Goal: Task Accomplishment & Management: Manage account settings

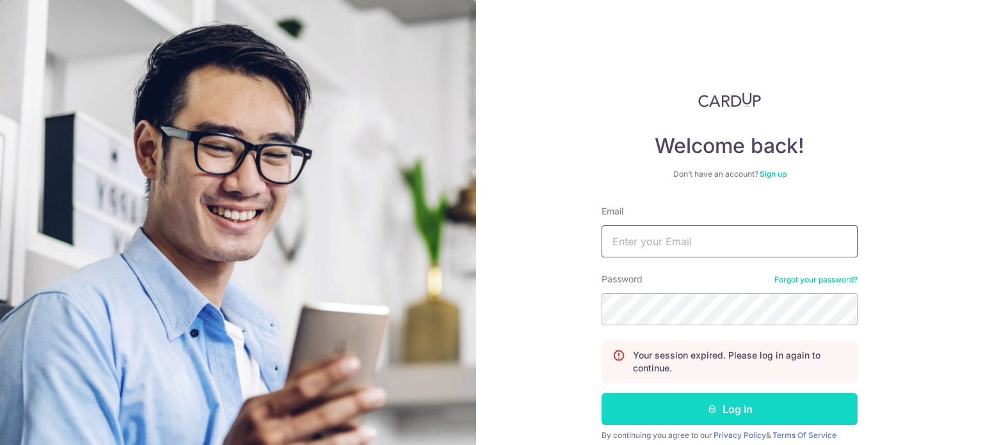
type input "[EMAIL_ADDRESS][DOMAIN_NAME]"
click at [707, 408] on icon "submit" at bounding box center [712, 409] width 10 height 10
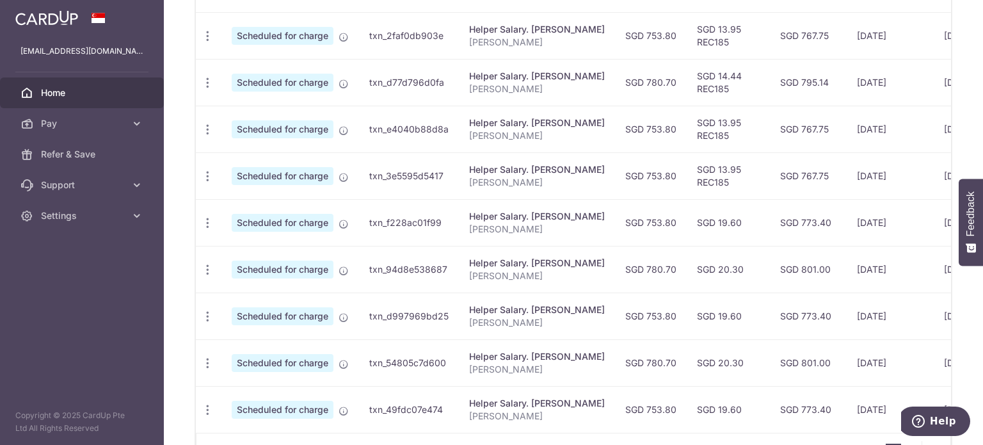
scroll to position [547, 0]
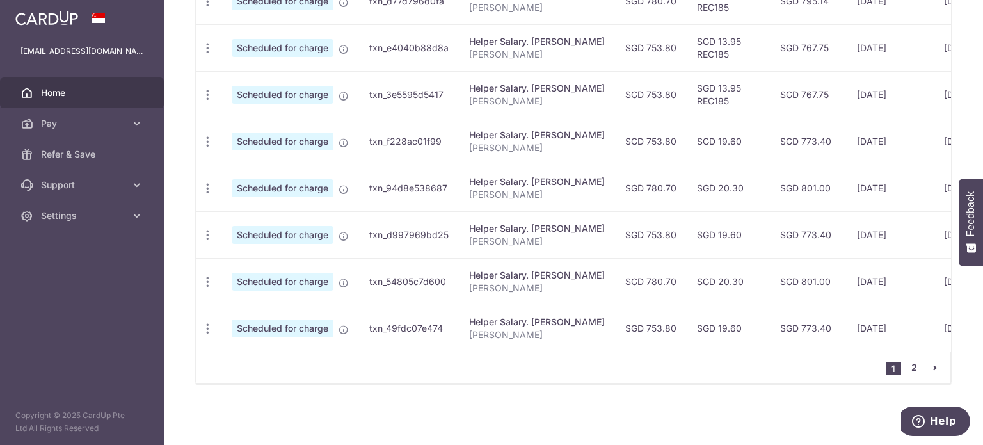
click at [912, 367] on link "2" at bounding box center [913, 367] width 15 height 15
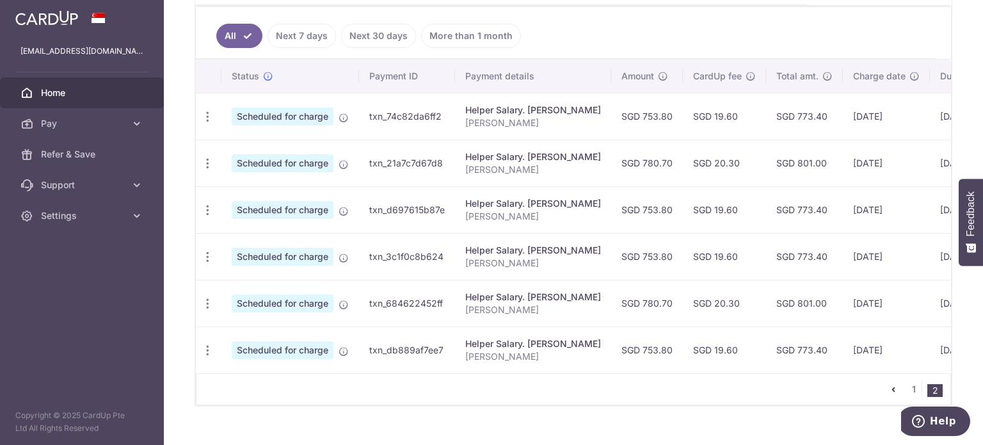
scroll to position [361, 0]
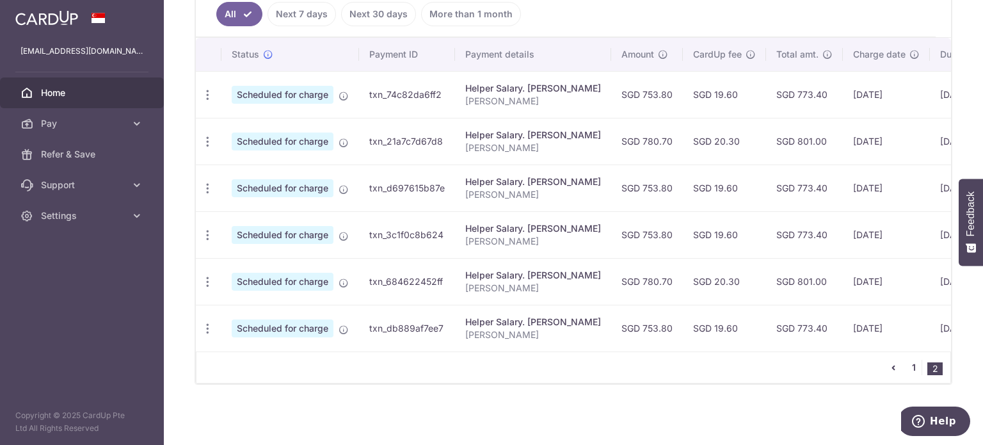
click at [912, 365] on link "1" at bounding box center [913, 367] width 15 height 15
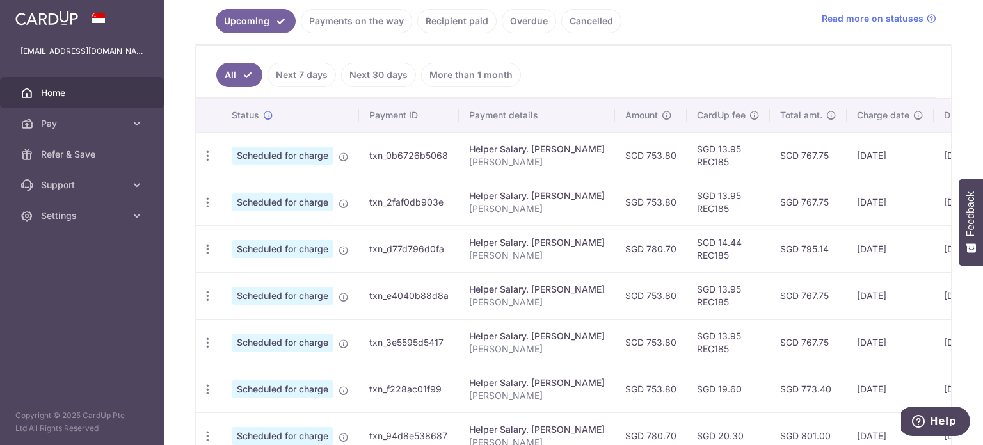
scroll to position [324, 0]
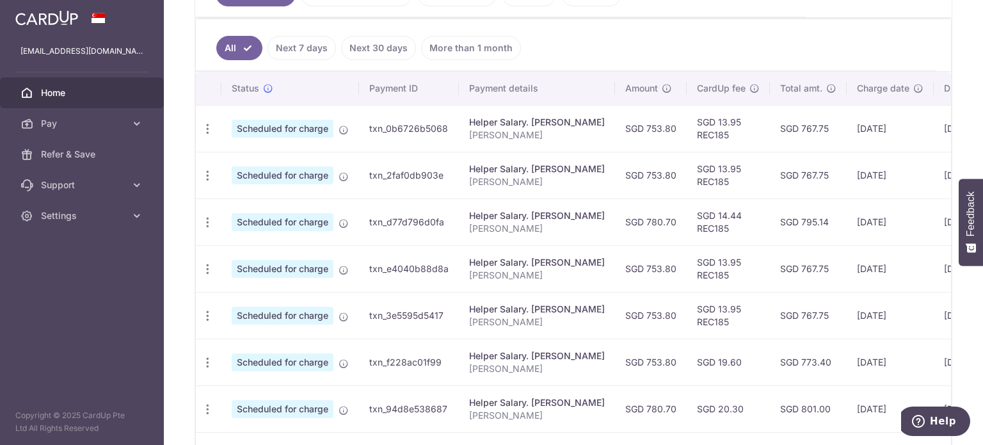
drag, startPoint x: 660, startPoint y: 222, endPoint x: 689, endPoint y: 219, distance: 28.3
click at [687, 219] on td "SGD 780.70" at bounding box center [651, 221] width 72 height 47
click at [681, 242] on td "SGD 780.70" at bounding box center [651, 221] width 72 height 47
drag, startPoint x: 670, startPoint y: 223, endPoint x: 676, endPoint y: 224, distance: 6.5
click at [676, 224] on td "SGD 780.70" at bounding box center [651, 221] width 72 height 47
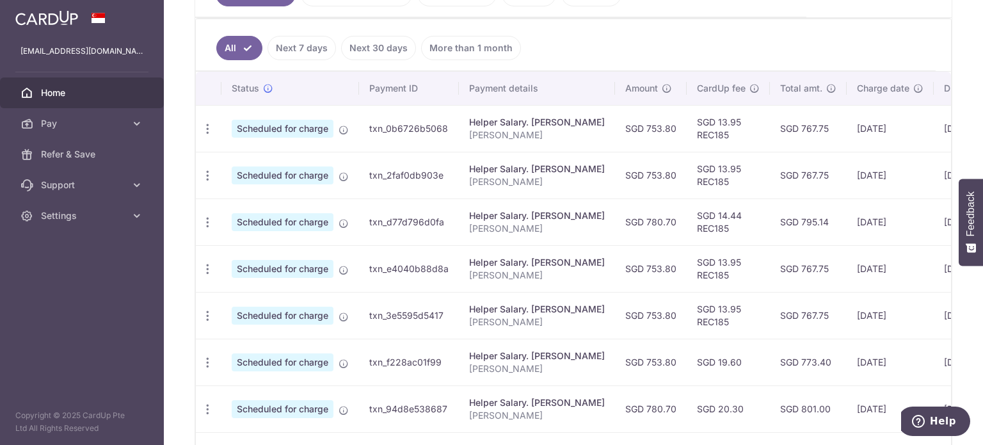
click at [669, 232] on td "SGD 780.70" at bounding box center [651, 221] width 72 height 47
click at [658, 219] on td "SGD 780.70" at bounding box center [651, 221] width 72 height 47
drag, startPoint x: 658, startPoint y: 219, endPoint x: 671, endPoint y: 224, distance: 13.2
click at [671, 224] on td "SGD 780.70" at bounding box center [651, 221] width 72 height 47
click at [681, 230] on td "SGD 780.70" at bounding box center [651, 221] width 72 height 47
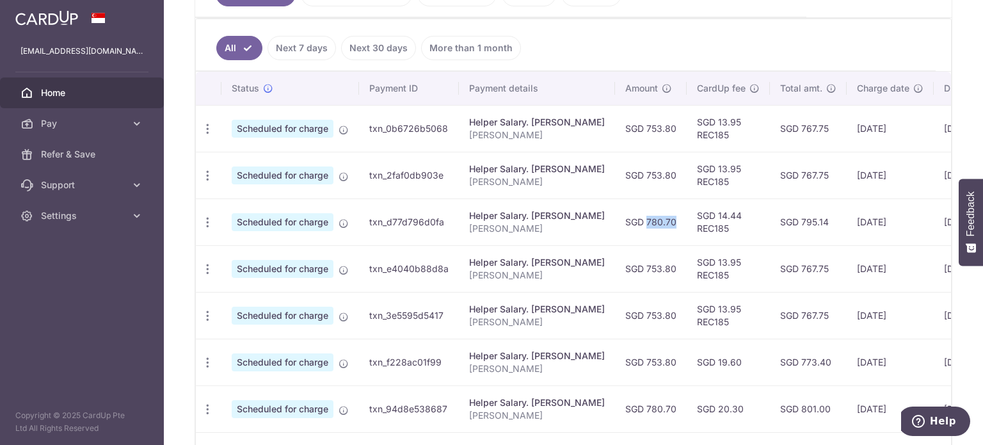
drag, startPoint x: 644, startPoint y: 213, endPoint x: 675, endPoint y: 235, distance: 38.2
click at [674, 216] on td "SGD 780.70" at bounding box center [651, 221] width 72 height 47
click at [675, 236] on td "SGD 780.70" at bounding box center [651, 221] width 72 height 47
drag, startPoint x: 652, startPoint y: 219, endPoint x: 681, endPoint y: 221, distance: 29.5
click at [681, 221] on td "SGD 780.70" at bounding box center [651, 221] width 72 height 47
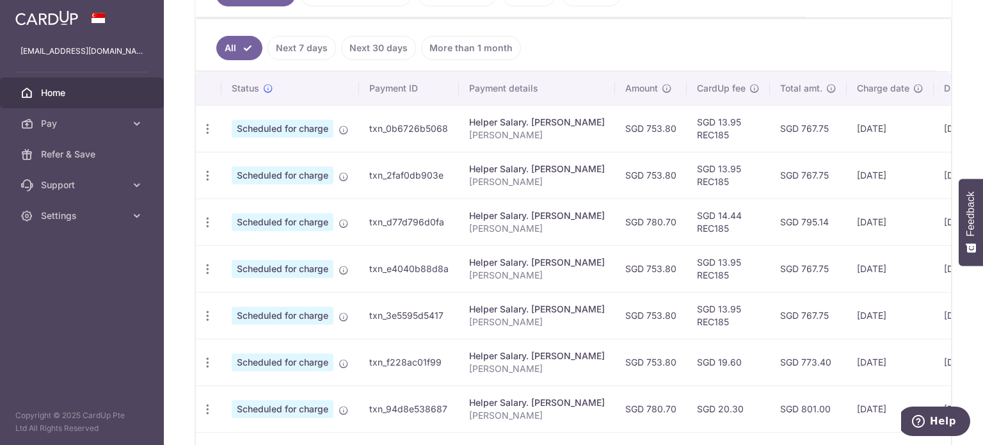
scroll to position [260, 0]
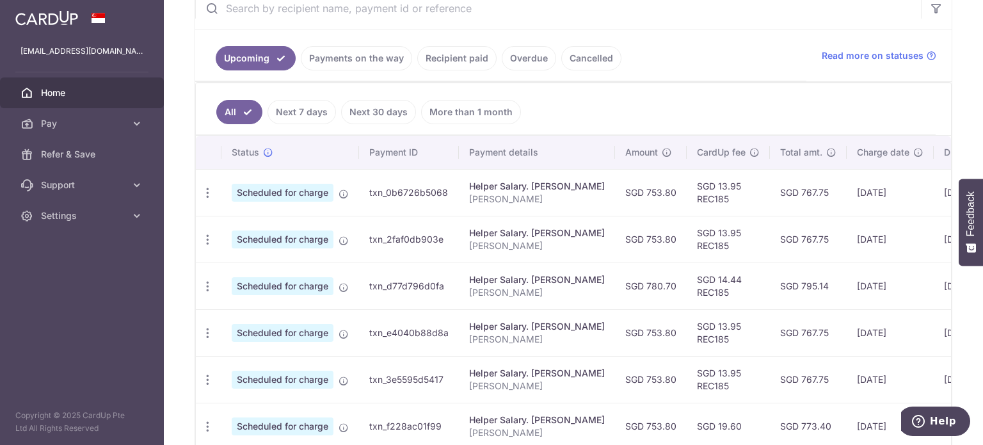
drag, startPoint x: 356, startPoint y: 59, endPoint x: 377, endPoint y: 83, distance: 31.7
click at [376, 84] on div "Upcoming Payments on the way Recipient paid Overdue Cancelled Read more on stat…" at bounding box center [574, 328] width 758 height 682
click at [383, 78] on ul "Upcoming Payments on the way Recipient paid Overdue Cancelled" at bounding box center [500, 55] width 611 height 52
click at [454, 60] on link "Recipient paid" at bounding box center [456, 58] width 79 height 24
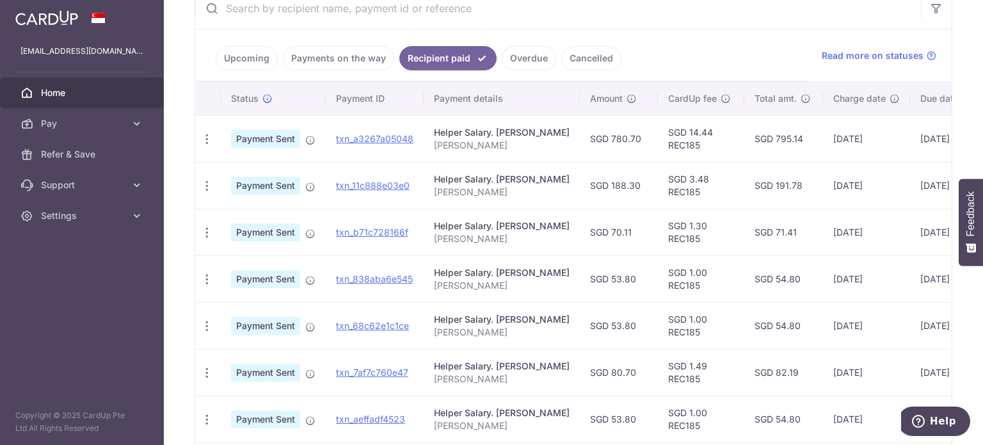
drag, startPoint x: 610, startPoint y: 138, endPoint x: 658, endPoint y: 132, distance: 47.7
click at [658, 132] on td "SGD 780.70" at bounding box center [619, 138] width 78 height 47
click at [634, 145] on td "SGD 780.70" at bounding box center [619, 138] width 78 height 47
click at [628, 141] on td "SGD 780.70" at bounding box center [619, 138] width 78 height 47
click at [637, 132] on td "SGD 780.70" at bounding box center [619, 138] width 78 height 47
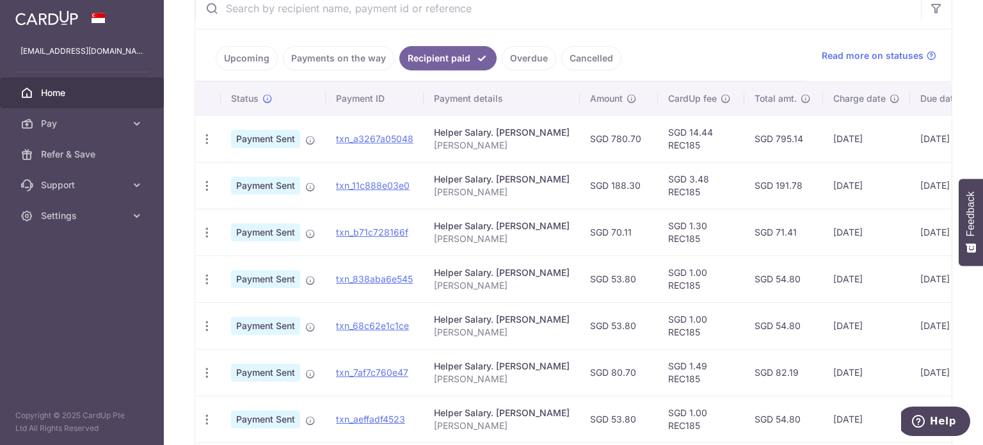
click at [637, 132] on td "SGD 780.70" at bounding box center [619, 138] width 78 height 47
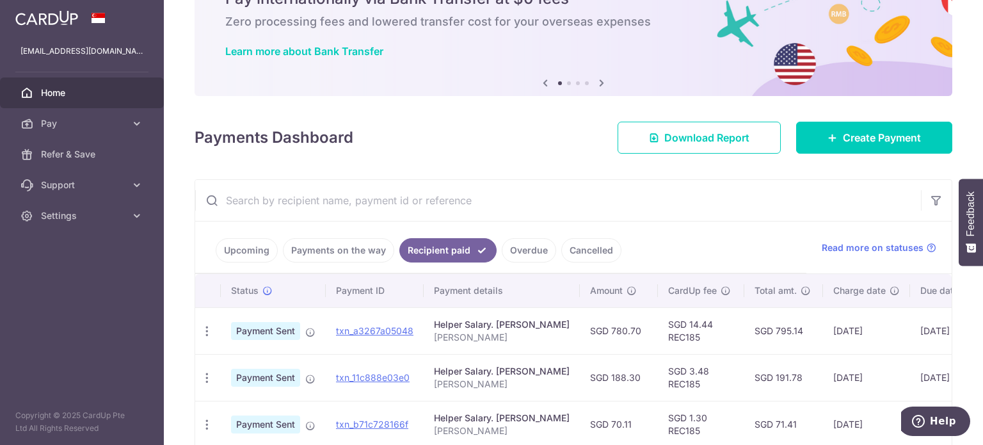
click at [262, 255] on link "Upcoming" at bounding box center [247, 250] width 62 height 24
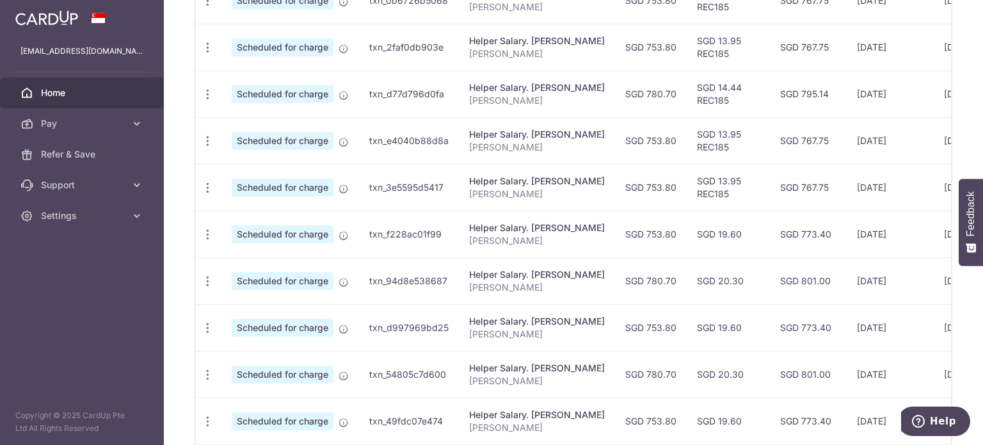
scroll to position [388, 0]
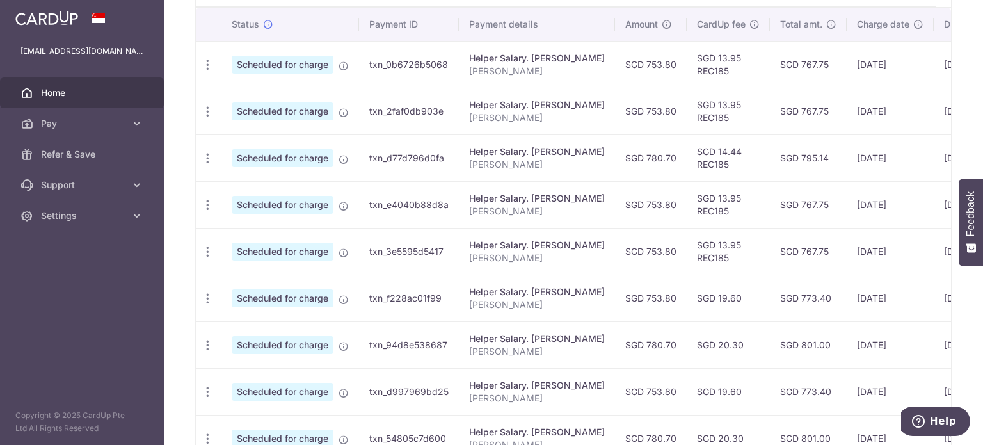
drag, startPoint x: 669, startPoint y: 156, endPoint x: 686, endPoint y: 155, distance: 17.3
click at [686, 155] on td "SGD 780.70" at bounding box center [651, 157] width 72 height 47
drag, startPoint x: 657, startPoint y: 349, endPoint x: 672, endPoint y: 346, distance: 15.6
click at [672, 346] on td "SGD 780.70" at bounding box center [651, 344] width 72 height 47
drag, startPoint x: 660, startPoint y: 109, endPoint x: 690, endPoint y: 111, distance: 29.5
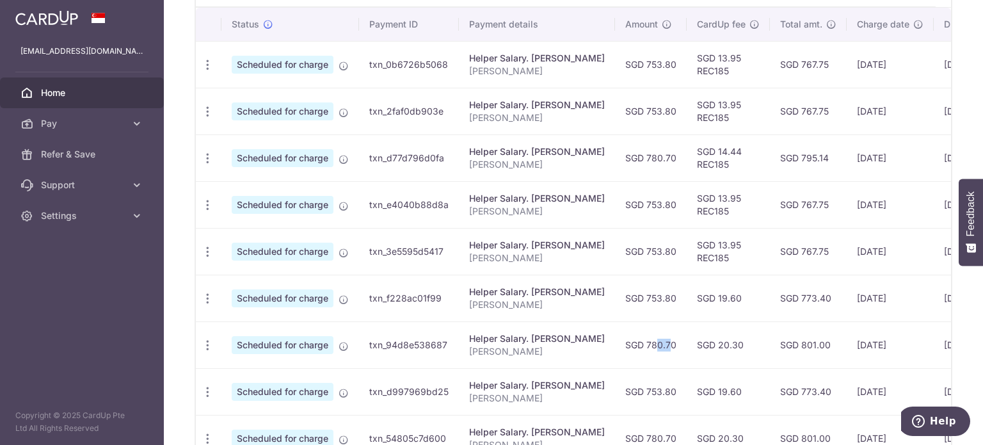
click at [687, 111] on td "SGD 753.80" at bounding box center [651, 111] width 72 height 47
copy td "753.80"
drag, startPoint x: 658, startPoint y: 156, endPoint x: 692, endPoint y: 154, distance: 34.6
click at [687, 154] on td "SGD 780.70" at bounding box center [651, 157] width 72 height 47
click at [202, 164] on div "Update payment Cancel payment Upload doc" at bounding box center [208, 159] width 24 height 24
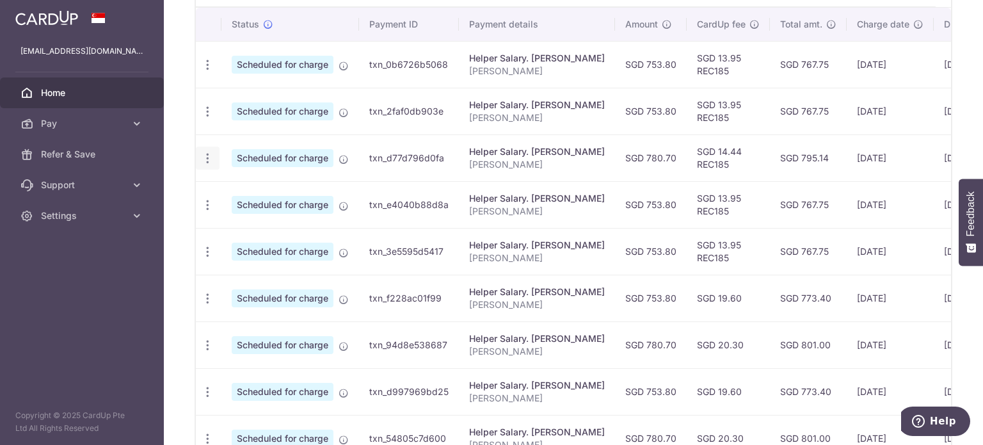
click at [205, 72] on icon "button" at bounding box center [207, 64] width 13 height 13
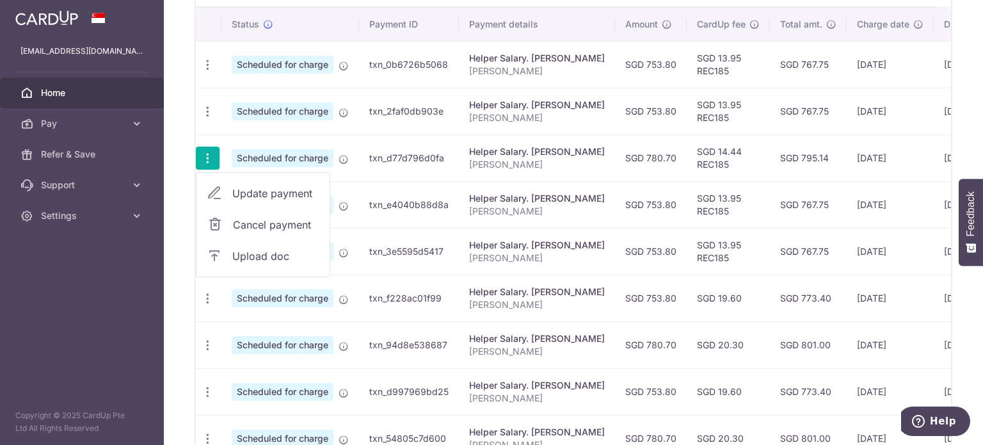
click at [676, 161] on td "SGD 780.70" at bounding box center [651, 157] width 72 height 47
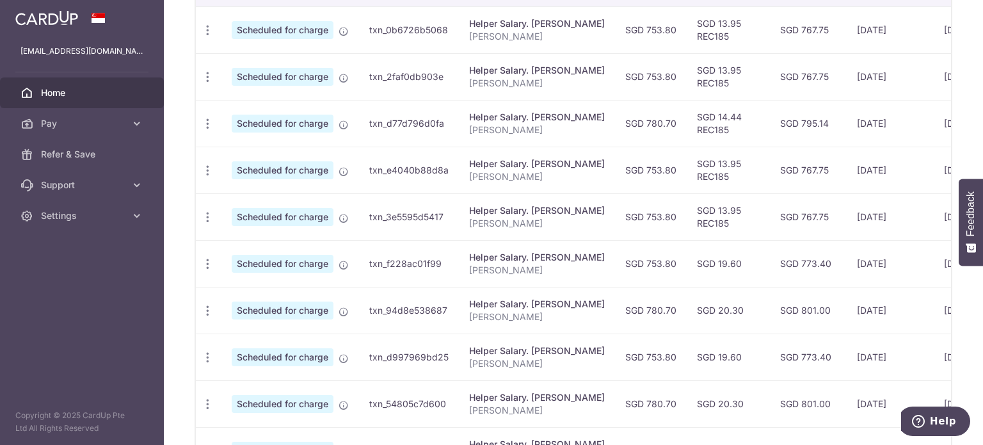
scroll to position [324, 0]
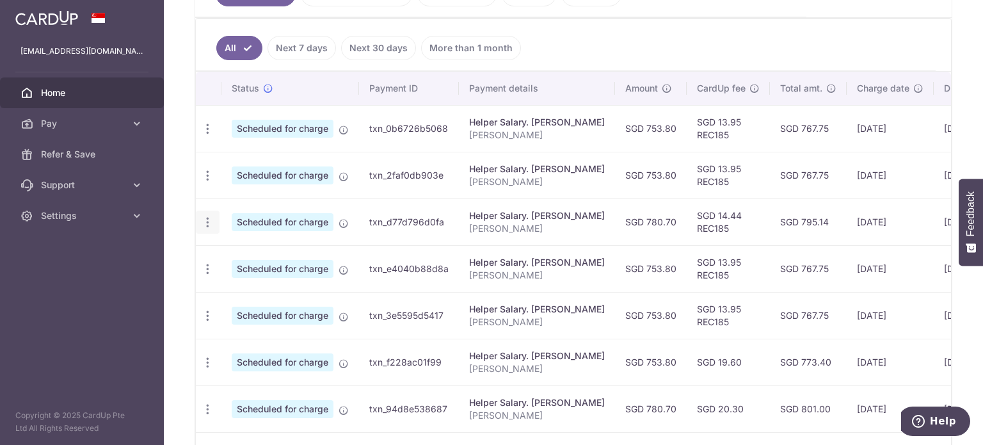
click at [208, 136] on icon "button" at bounding box center [207, 128] width 13 height 13
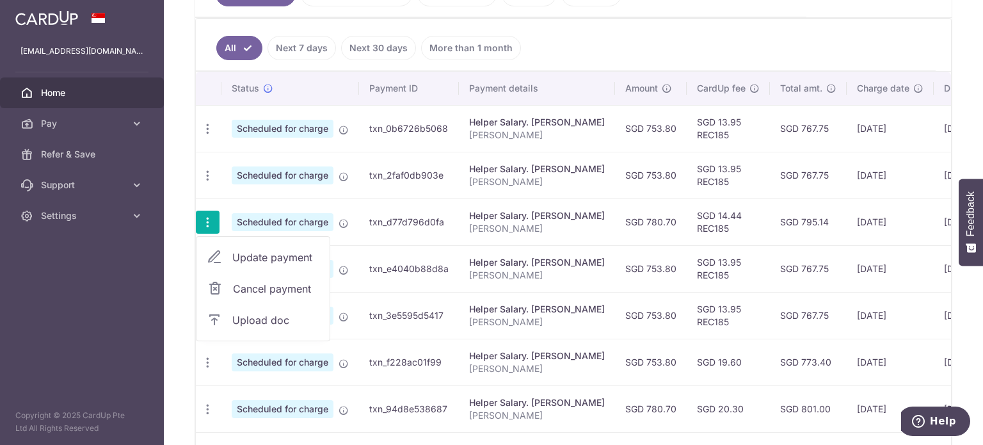
click at [242, 255] on span "Update payment" at bounding box center [275, 257] width 87 height 15
radio input "true"
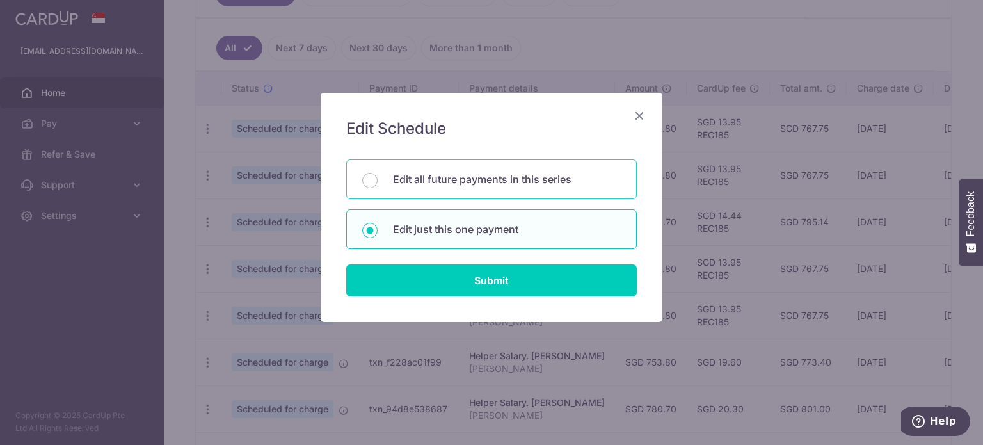
click at [418, 179] on p "Edit all future payments in this series" at bounding box center [507, 178] width 228 height 15
click at [378, 179] on input "Edit all future payments in this series" at bounding box center [369, 180] width 15 height 15
radio input "true"
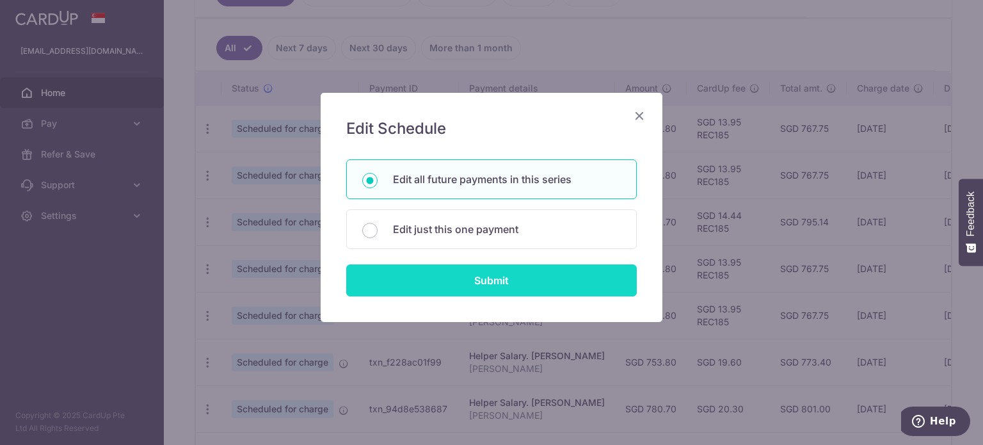
click at [477, 274] on input "Submit" at bounding box center [491, 280] width 291 height 32
radio input "true"
type input "780.70"
type input "[PERSON_NAME]"
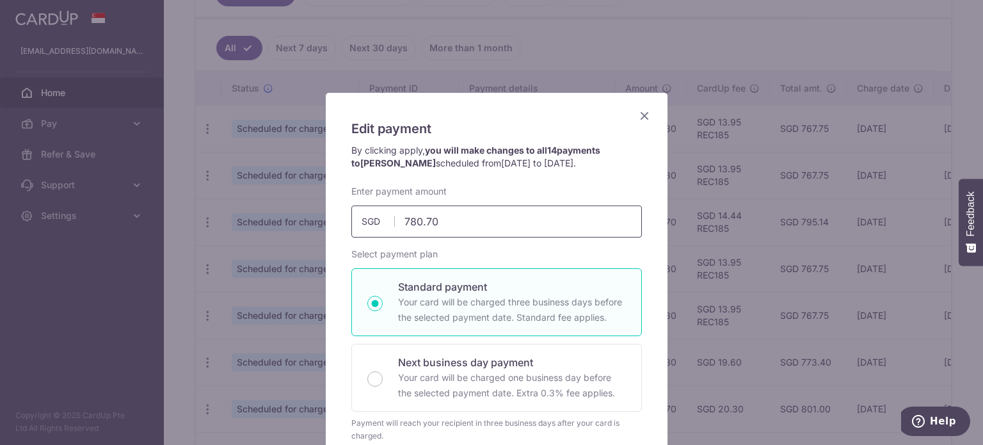
click at [422, 219] on input "780.70" at bounding box center [496, 221] width 291 height 32
paste input "53.8"
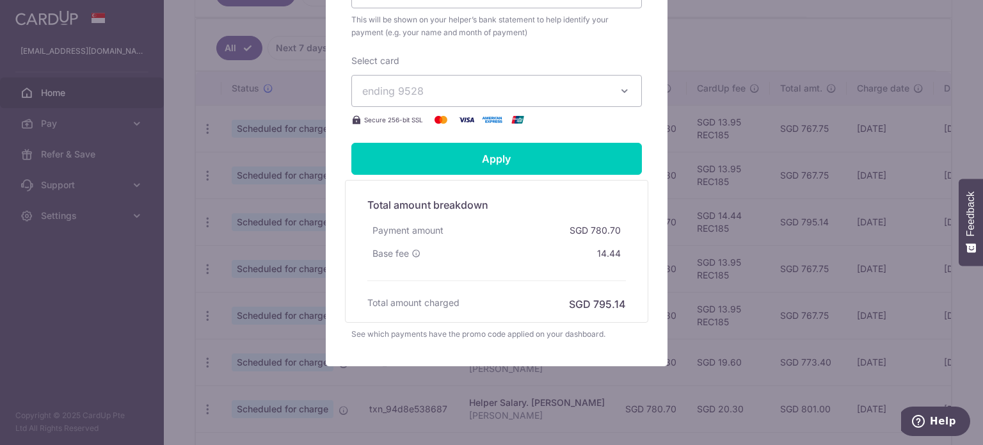
scroll to position [512, 0]
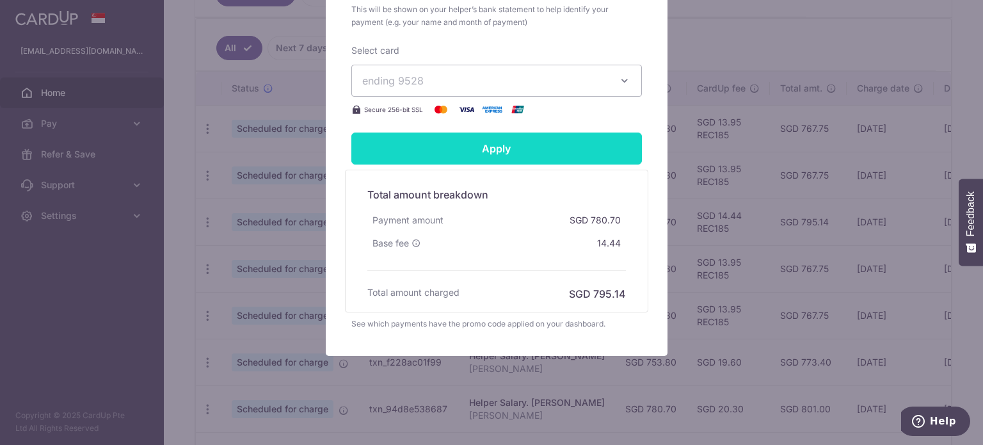
type input "753.80"
click at [499, 155] on input "Apply" at bounding box center [496, 148] width 291 height 32
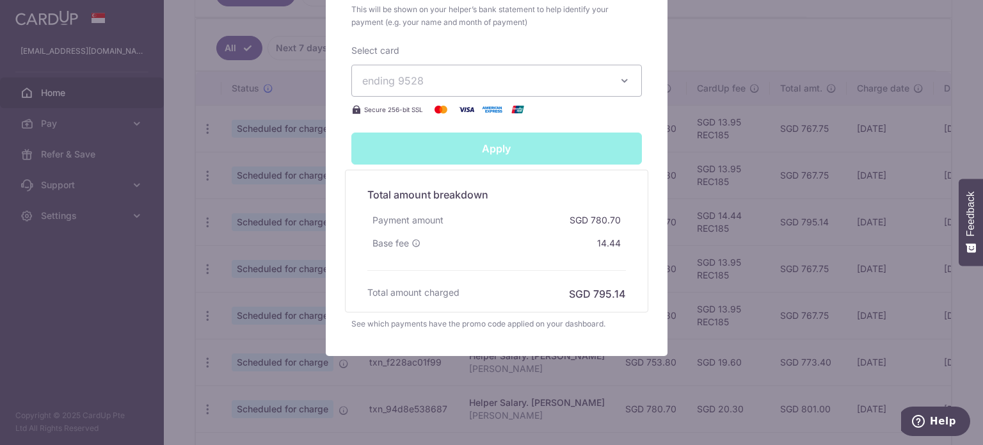
type input "Successfully Applied"
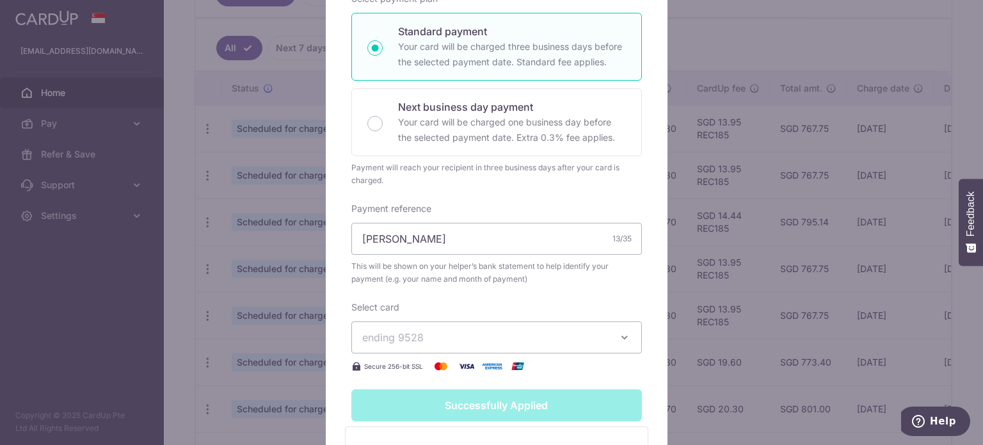
scroll to position [44, 0]
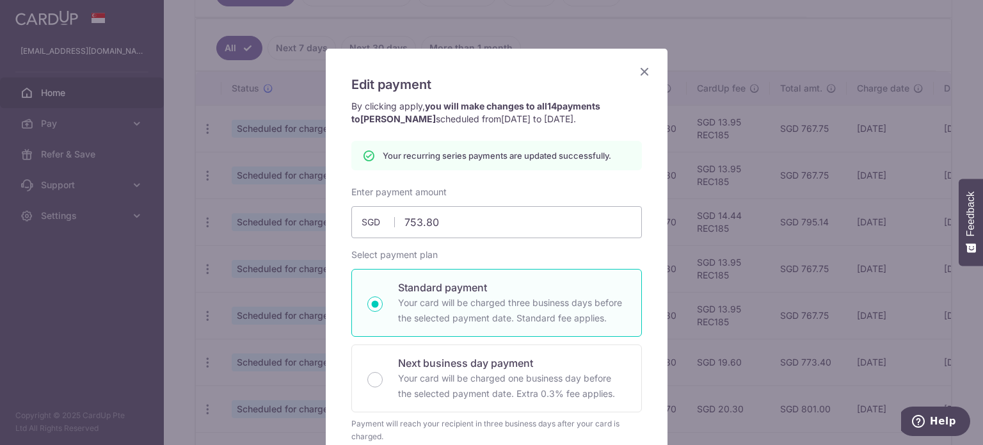
click at [644, 75] on icon "Close" at bounding box center [644, 71] width 15 height 16
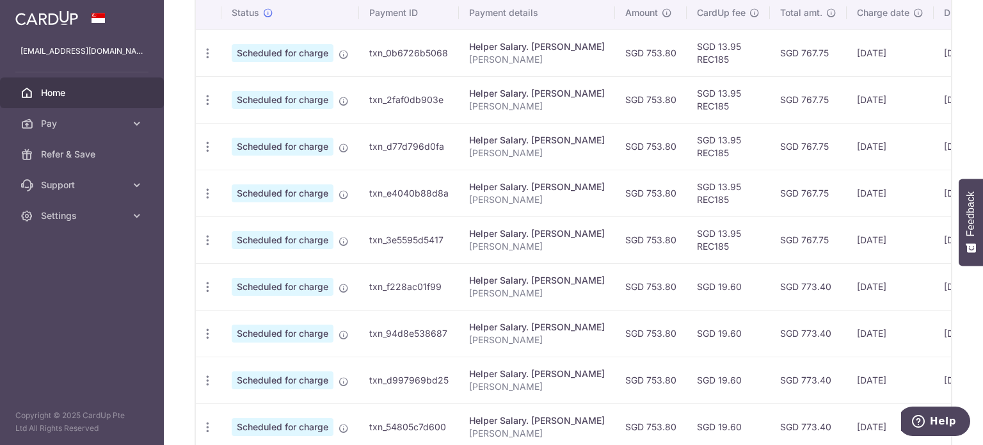
scroll to position [547, 0]
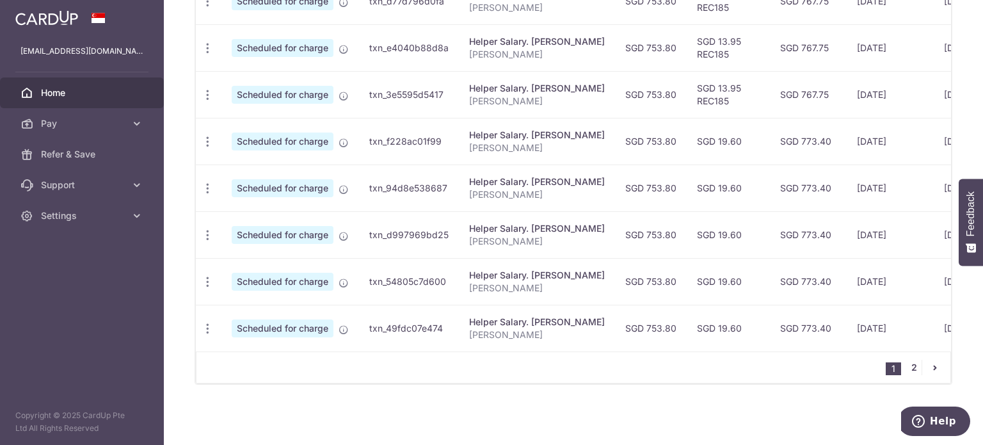
click at [912, 365] on link "2" at bounding box center [913, 367] width 15 height 15
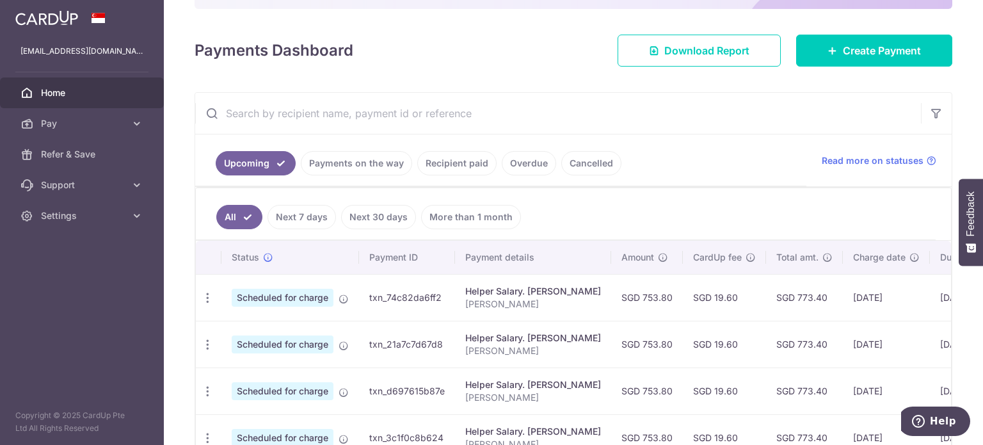
scroll to position [132, 0]
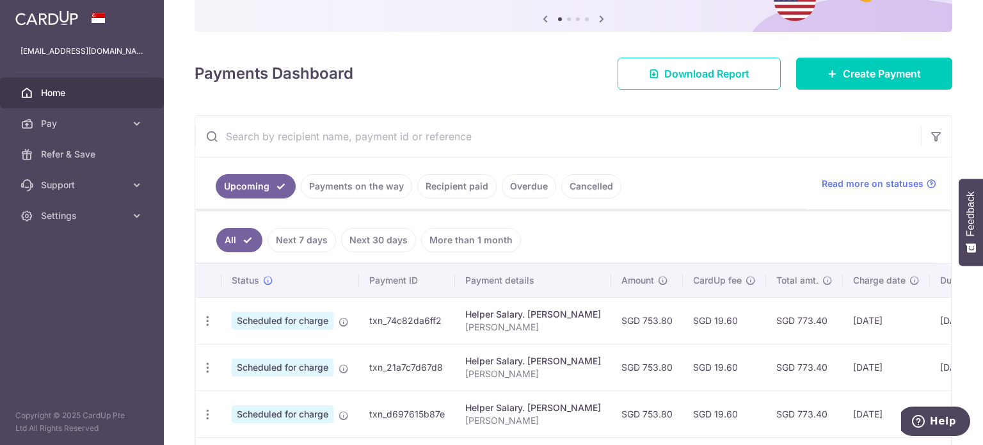
click at [450, 187] on link "Recipient paid" at bounding box center [456, 186] width 79 height 24
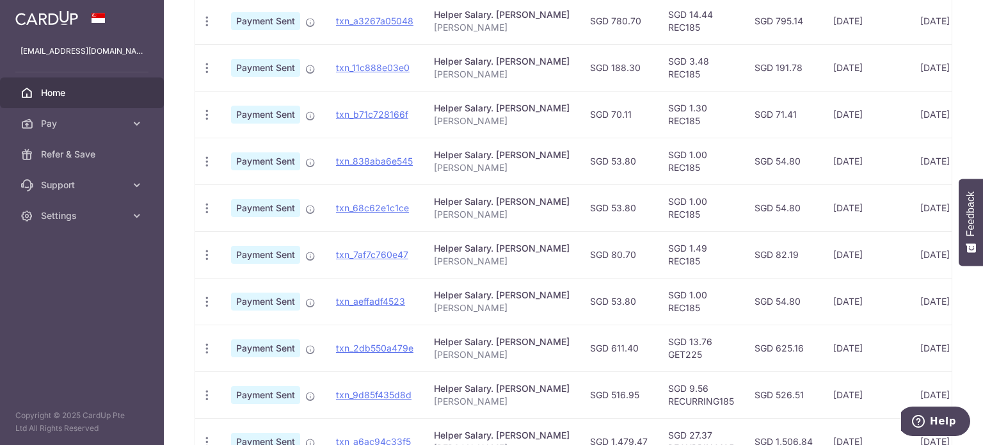
scroll to position [324, 0]
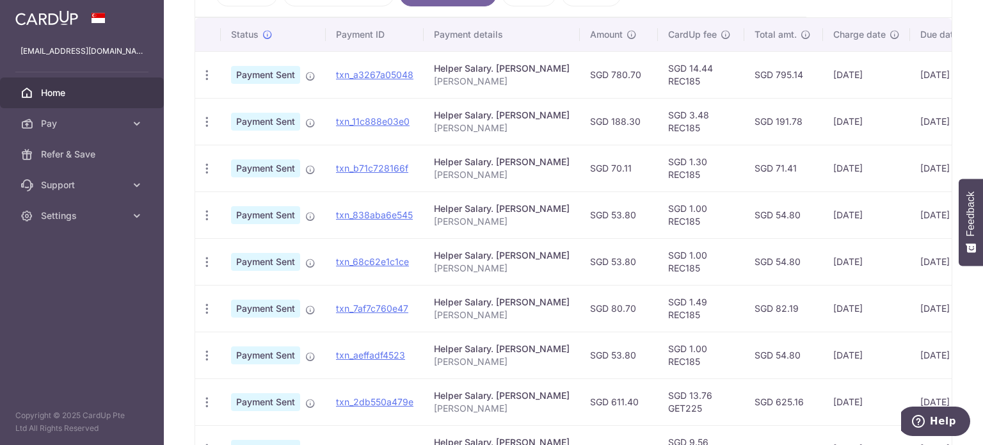
drag, startPoint x: 625, startPoint y: 118, endPoint x: 660, endPoint y: 120, distance: 35.9
click at [658, 120] on td "SGD 188.30" at bounding box center [619, 121] width 78 height 47
drag, startPoint x: 604, startPoint y: 167, endPoint x: 633, endPoint y: 200, distance: 44.0
click at [640, 169] on td "SGD 70.11" at bounding box center [619, 168] width 78 height 47
drag, startPoint x: 630, startPoint y: 210, endPoint x: 640, endPoint y: 214, distance: 10.6
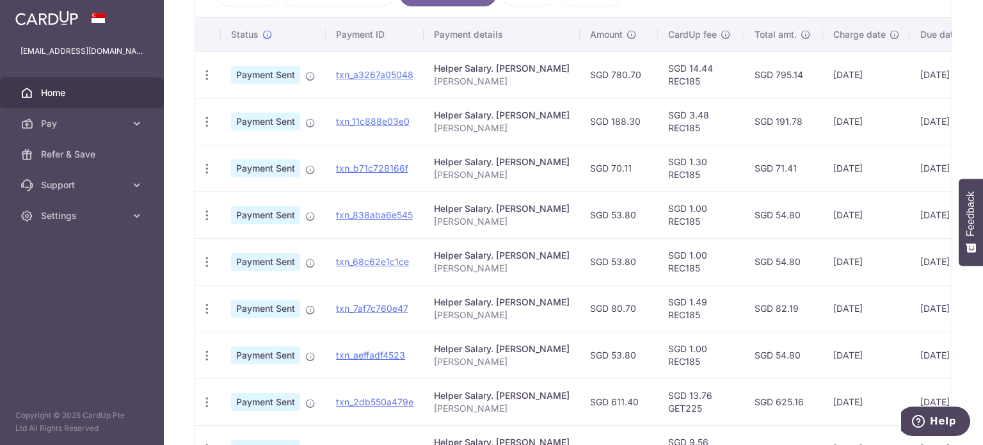
click at [640, 213] on td "SGD 53.80" at bounding box center [619, 214] width 78 height 47
drag, startPoint x: 633, startPoint y: 261, endPoint x: 646, endPoint y: 264, distance: 13.7
click at [646, 264] on td "SGD 53.80" at bounding box center [619, 261] width 78 height 47
drag, startPoint x: 616, startPoint y: 173, endPoint x: 628, endPoint y: 172, distance: 12.2
click at [628, 172] on td "SGD 70.11" at bounding box center [619, 168] width 78 height 47
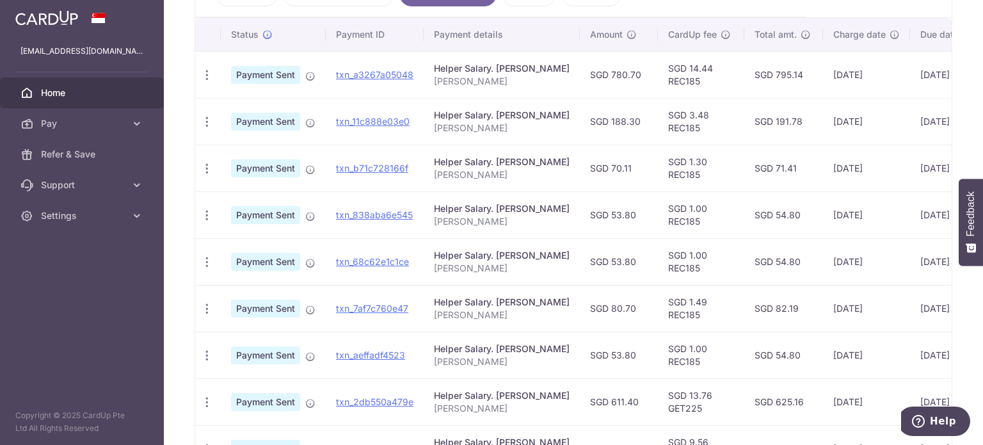
click at [619, 265] on td "SGD 53.80" at bounding box center [619, 261] width 78 height 47
click at [630, 301] on td "SGD 80.70" at bounding box center [619, 308] width 78 height 47
drag, startPoint x: 622, startPoint y: 346, endPoint x: 634, endPoint y: 345, distance: 12.2
click at [634, 345] on td "SGD 53.80" at bounding box center [619, 354] width 78 height 47
click at [648, 300] on td "SGD 80.70" at bounding box center [619, 308] width 78 height 47
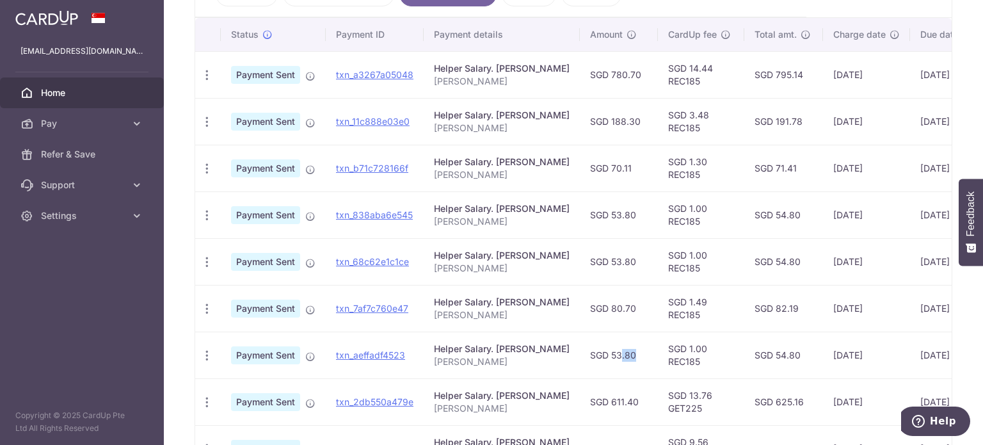
drag, startPoint x: 621, startPoint y: 266, endPoint x: 655, endPoint y: 262, distance: 34.8
click at [655, 262] on td "SGD 53.80" at bounding box center [619, 261] width 78 height 47
drag, startPoint x: 621, startPoint y: 216, endPoint x: 651, endPoint y: 212, distance: 30.3
click at [651, 212] on td "SGD 53.80" at bounding box center [619, 214] width 78 height 47
drag, startPoint x: 626, startPoint y: 173, endPoint x: 641, endPoint y: 170, distance: 15.2
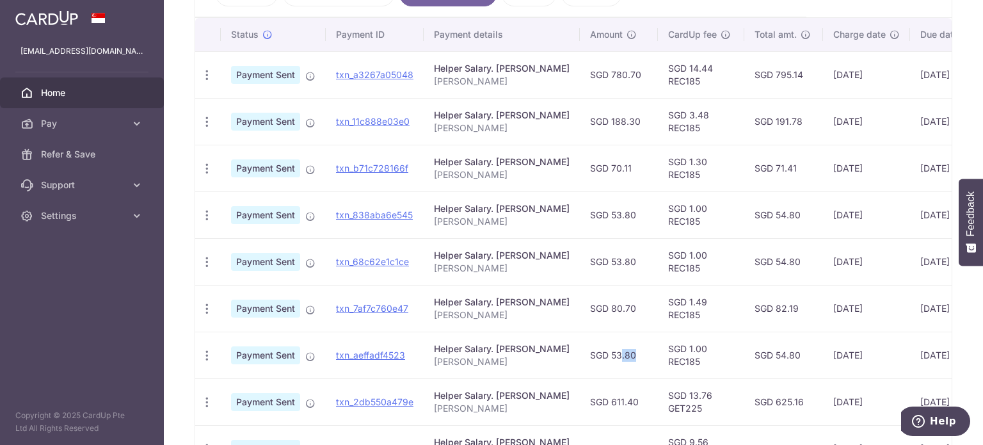
click at [641, 170] on td "SGD 70.11" at bounding box center [619, 168] width 78 height 47
click at [626, 168] on td "SGD 70.11" at bounding box center [619, 168] width 78 height 47
drag, startPoint x: 621, startPoint y: 168, endPoint x: 644, endPoint y: 166, distance: 23.2
click at [644, 166] on td "SGD 70.11" at bounding box center [619, 168] width 78 height 47
click at [626, 307] on td "SGD 80.70" at bounding box center [619, 308] width 78 height 47
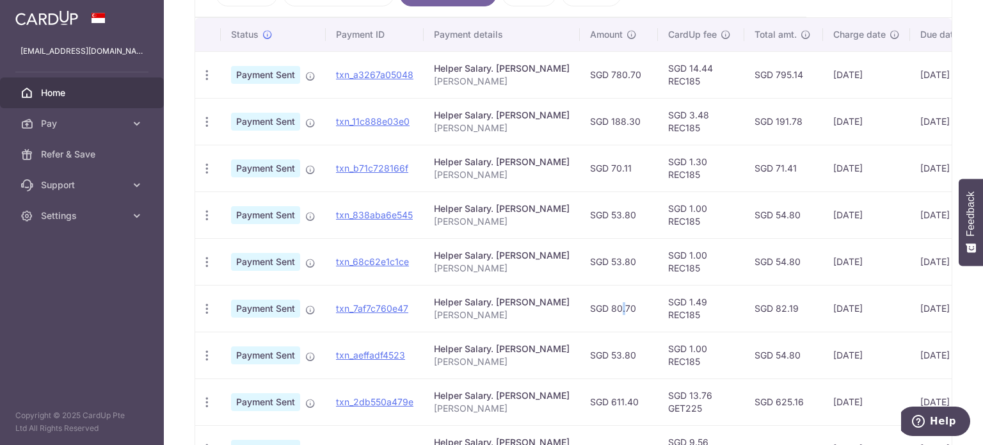
drag, startPoint x: 627, startPoint y: 350, endPoint x: 637, endPoint y: 350, distance: 9.6
click at [637, 350] on td "SGD 53.80" at bounding box center [619, 354] width 78 height 47
click at [638, 306] on td "SGD 80.70" at bounding box center [619, 308] width 78 height 47
click at [626, 310] on td "SGD 80.70" at bounding box center [619, 308] width 78 height 47
drag, startPoint x: 623, startPoint y: 308, endPoint x: 649, endPoint y: 306, distance: 26.3
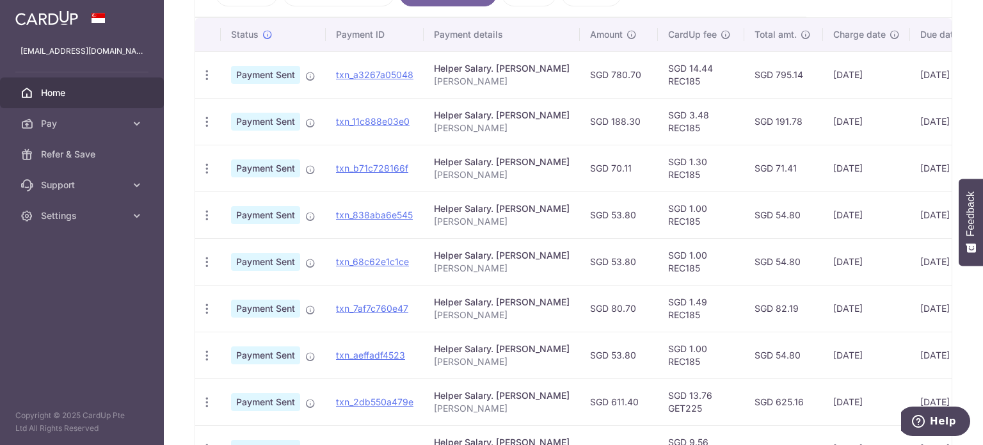
click at [649, 306] on td "SGD 80.70" at bounding box center [619, 308] width 78 height 47
drag, startPoint x: 625, startPoint y: 255, endPoint x: 653, endPoint y: 257, distance: 27.5
click at [653, 257] on td "SGD 53.80" at bounding box center [619, 261] width 78 height 47
drag, startPoint x: 623, startPoint y: 215, endPoint x: 640, endPoint y: 213, distance: 17.4
click at [640, 213] on td "SGD 53.80" at bounding box center [619, 214] width 78 height 47
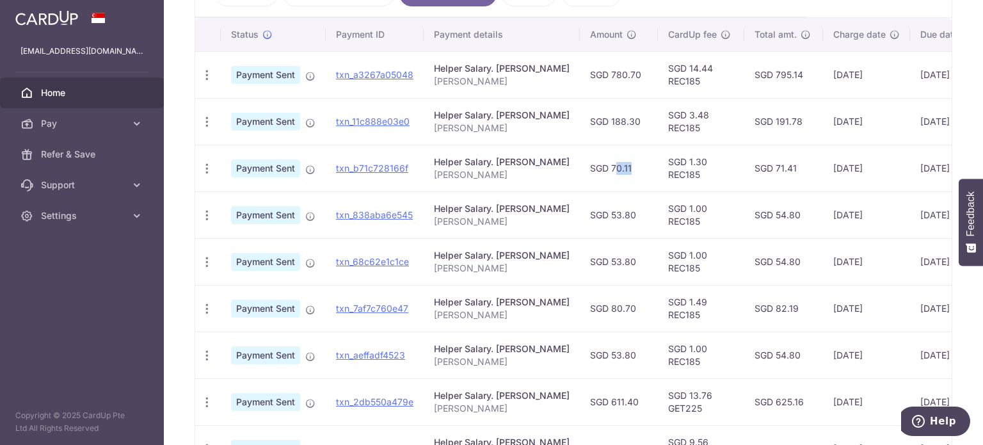
drag, startPoint x: 615, startPoint y: 156, endPoint x: 633, endPoint y: 156, distance: 18.6
click at [633, 156] on td "SGD 70.11" at bounding box center [619, 168] width 78 height 47
drag, startPoint x: 615, startPoint y: 119, endPoint x: 653, endPoint y: 117, distance: 37.8
click at [653, 117] on td "SGD 188.30" at bounding box center [619, 121] width 78 height 47
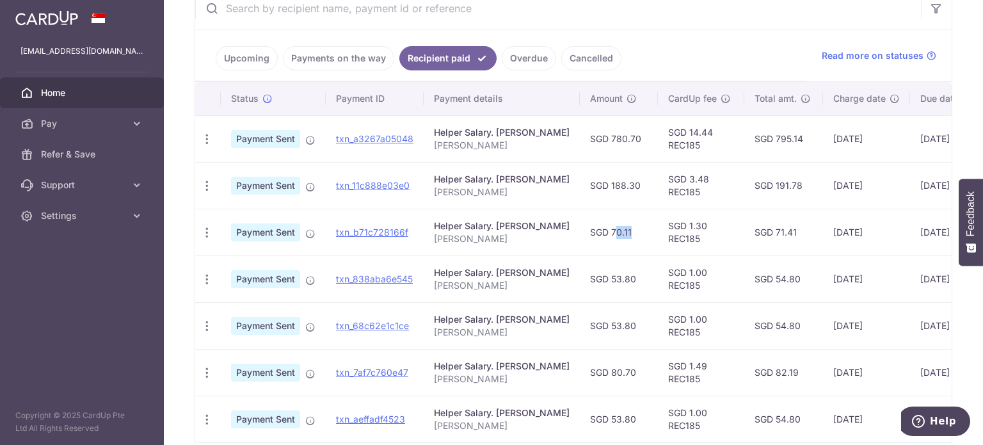
click at [624, 183] on td "SGD 188.30" at bounding box center [619, 185] width 78 height 47
drag, startPoint x: 621, startPoint y: 184, endPoint x: 637, endPoint y: 180, distance: 16.3
click at [637, 180] on td "SGD 188.30" at bounding box center [619, 185] width 78 height 47
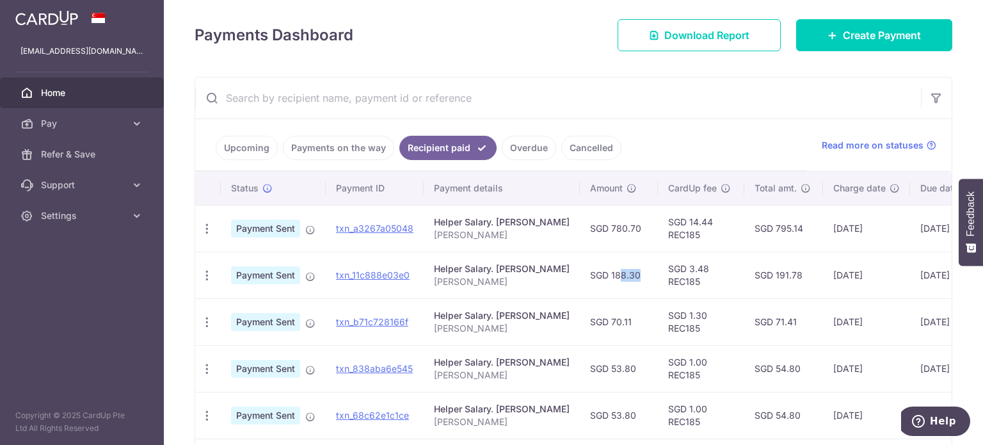
scroll to position [132, 0]
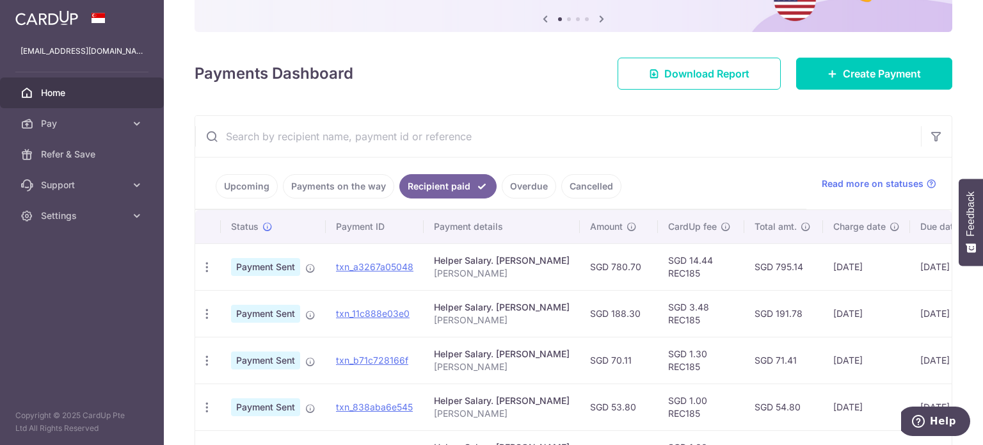
click at [298, 187] on link "Payments on the way" at bounding box center [338, 186] width 111 height 24
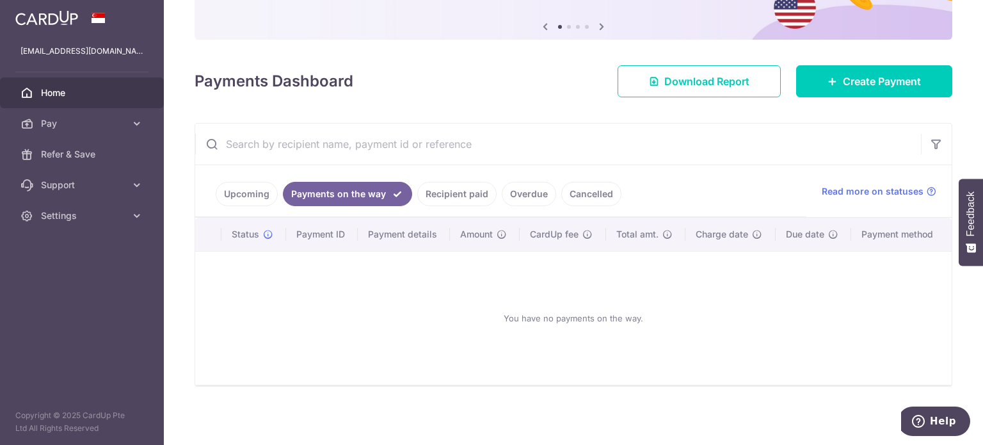
click at [247, 197] on link "Upcoming" at bounding box center [247, 194] width 62 height 24
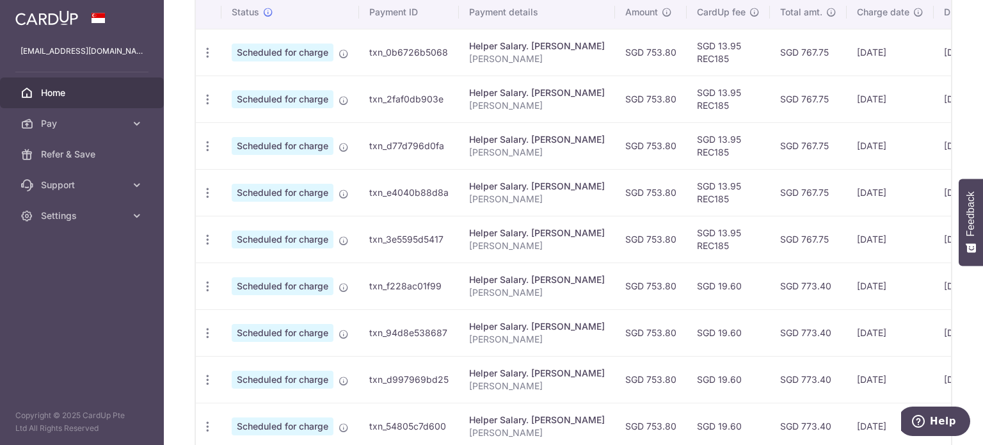
scroll to position [452, 0]
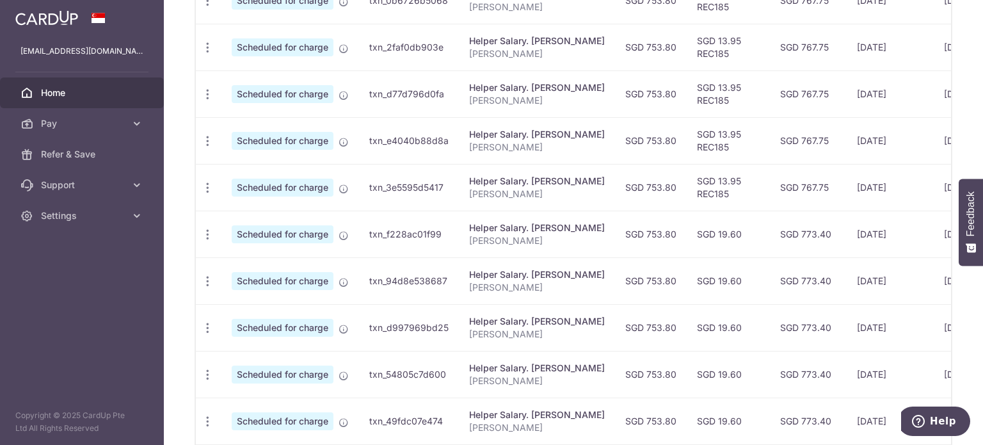
drag, startPoint x: 663, startPoint y: 231, endPoint x: 696, endPoint y: 233, distance: 32.7
click at [687, 233] on td "SGD 753.80" at bounding box center [651, 234] width 72 height 47
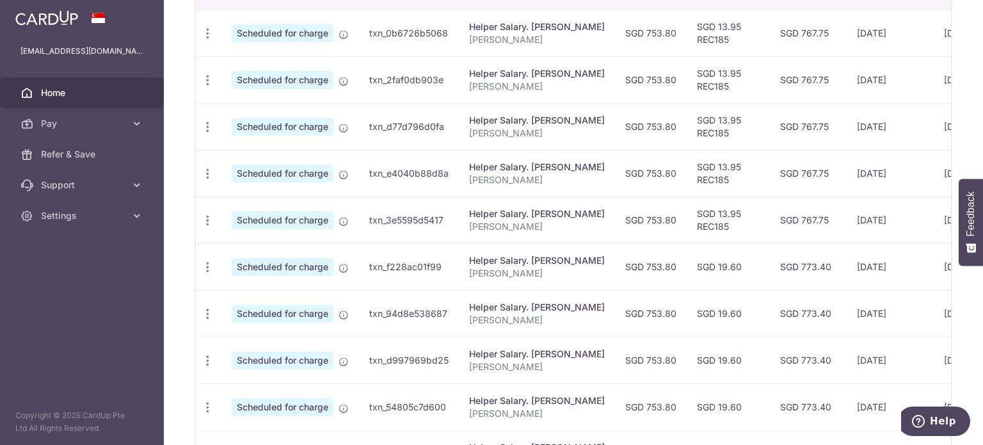
scroll to position [355, 0]
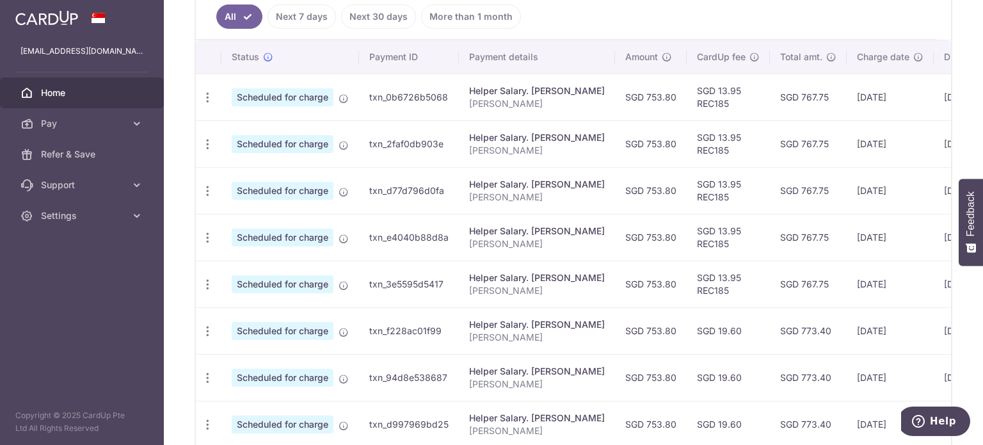
drag, startPoint x: 653, startPoint y: 93, endPoint x: 678, endPoint y: 90, distance: 25.2
click at [678, 90] on td "SGD 753.80" at bounding box center [651, 97] width 72 height 47
click at [658, 141] on td "SGD 753.80" at bounding box center [651, 143] width 72 height 47
drag, startPoint x: 659, startPoint y: 98, endPoint x: 677, endPoint y: 93, distance: 18.5
click at [677, 93] on td "SGD 753.80" at bounding box center [651, 97] width 72 height 47
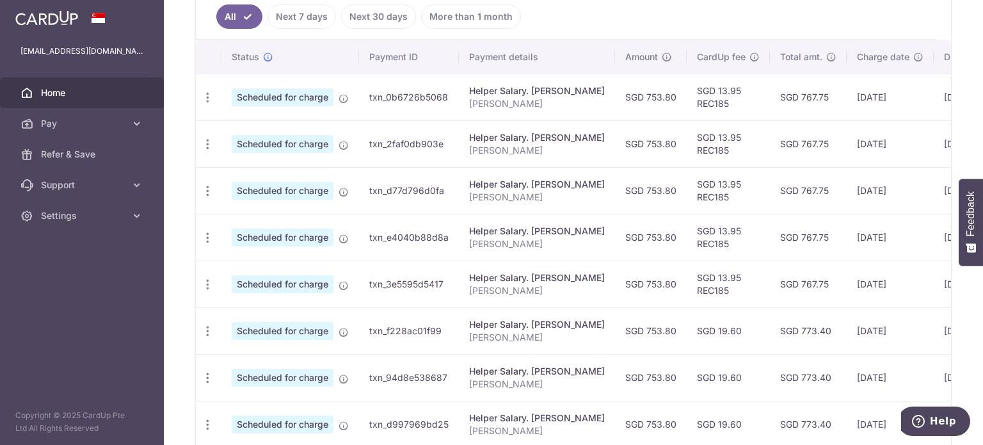
click at [657, 143] on td "SGD 753.80" at bounding box center [651, 143] width 72 height 47
drag, startPoint x: 645, startPoint y: 185, endPoint x: 689, endPoint y: 182, distance: 44.3
click at [687, 182] on td "SGD 753.80" at bounding box center [651, 190] width 72 height 47
click at [662, 190] on td "SGD 753.80" at bounding box center [651, 190] width 72 height 47
drag, startPoint x: 651, startPoint y: 190, endPoint x: 687, endPoint y: 180, distance: 37.1
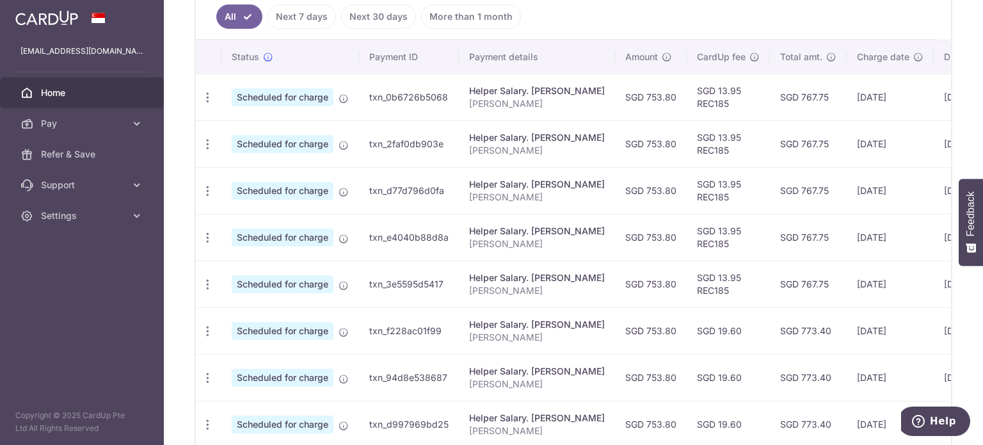
click at [687, 180] on td "SGD 753.80" at bounding box center [651, 190] width 72 height 47
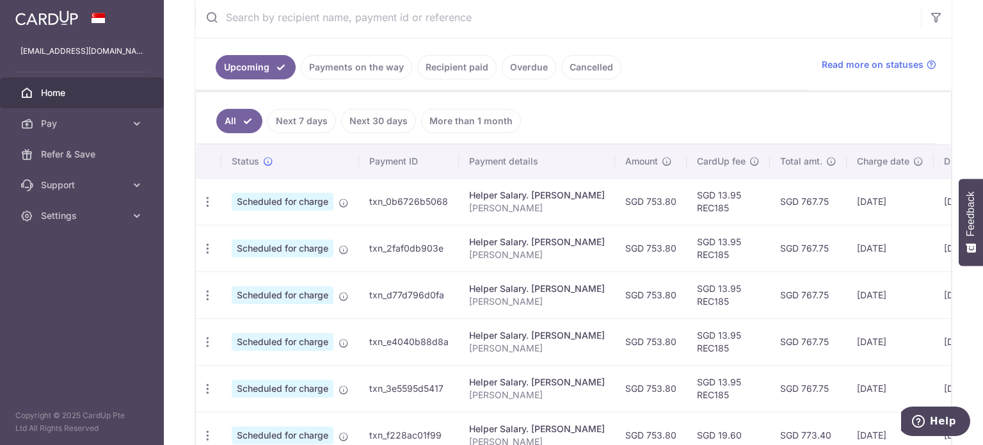
scroll to position [227, 0]
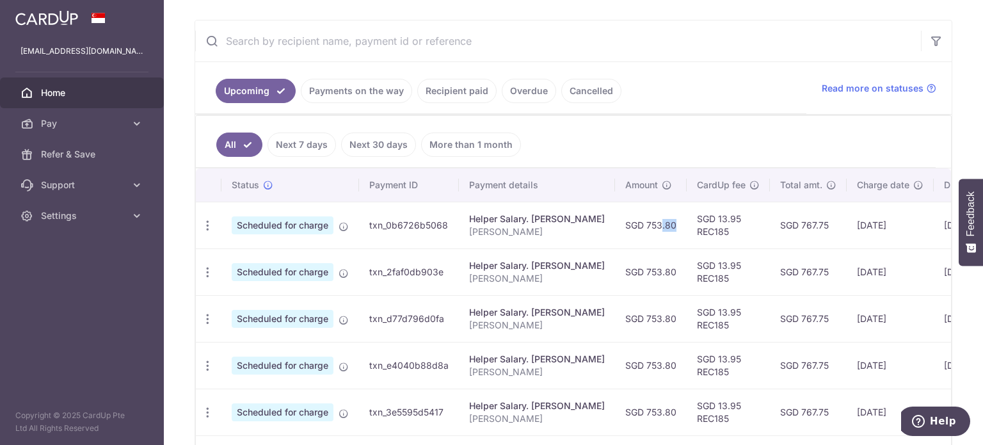
drag, startPoint x: 659, startPoint y: 222, endPoint x: 676, endPoint y: 220, distance: 16.7
click at [676, 220] on td "SGD 753.80" at bounding box center [651, 225] width 72 height 47
click at [673, 222] on td "SGD 753.80" at bounding box center [651, 225] width 72 height 47
click at [664, 223] on td "SGD 753.80" at bounding box center [651, 225] width 72 height 47
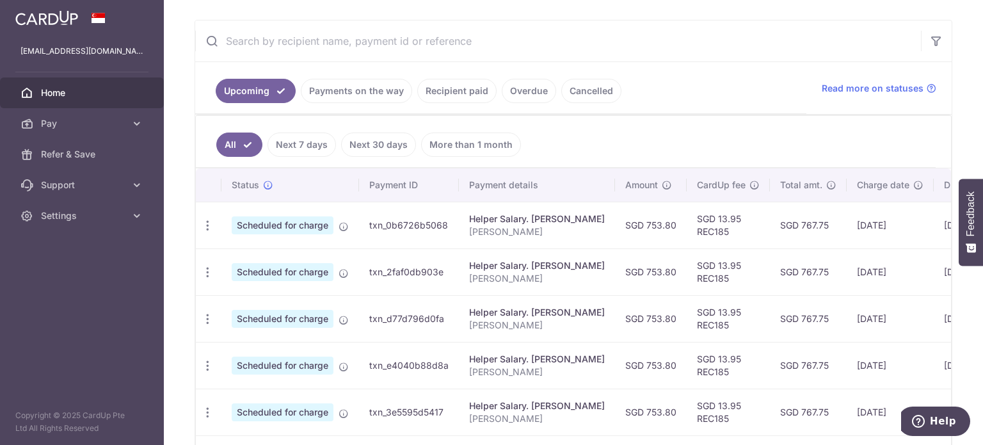
drag, startPoint x: 881, startPoint y: 225, endPoint x: 909, endPoint y: 227, distance: 27.6
click at [909, 227] on td "[DATE]" at bounding box center [890, 225] width 87 height 47
drag, startPoint x: 657, startPoint y: 319, endPoint x: 694, endPoint y: 319, distance: 37.1
click at [687, 319] on td "SGD 753.80" at bounding box center [651, 318] width 72 height 47
click at [667, 321] on td "SGD 753.80" at bounding box center [651, 318] width 72 height 47
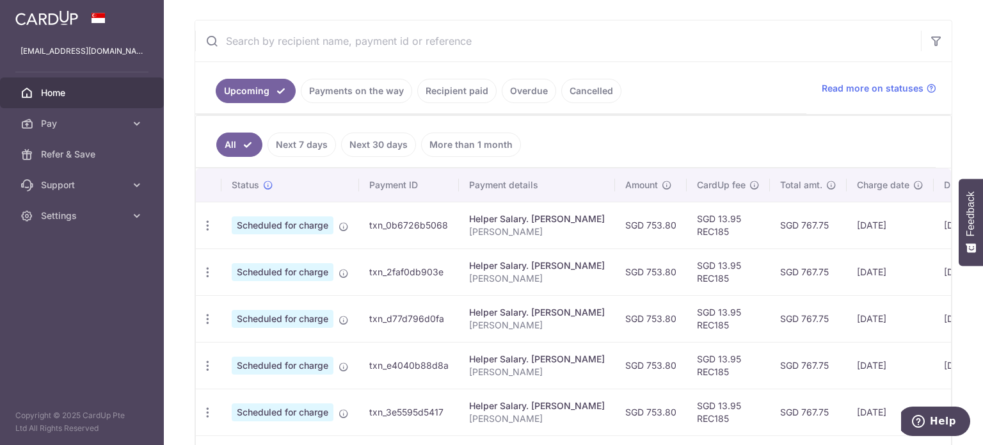
drag, startPoint x: 649, startPoint y: 318, endPoint x: 683, endPoint y: 321, distance: 34.0
click at [683, 321] on td "SGD 753.80" at bounding box center [651, 318] width 72 height 47
click at [662, 319] on td "SGD 753.80" at bounding box center [651, 318] width 72 height 47
drag, startPoint x: 651, startPoint y: 319, endPoint x: 683, endPoint y: 317, distance: 32.1
click at [683, 317] on td "SGD 753.80" at bounding box center [651, 318] width 72 height 47
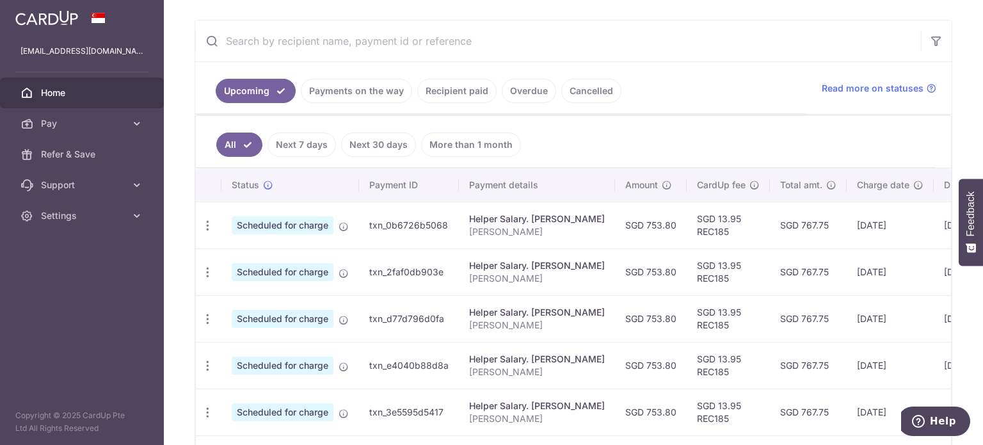
click at [668, 321] on td "SGD 753.80" at bounding box center [651, 318] width 72 height 47
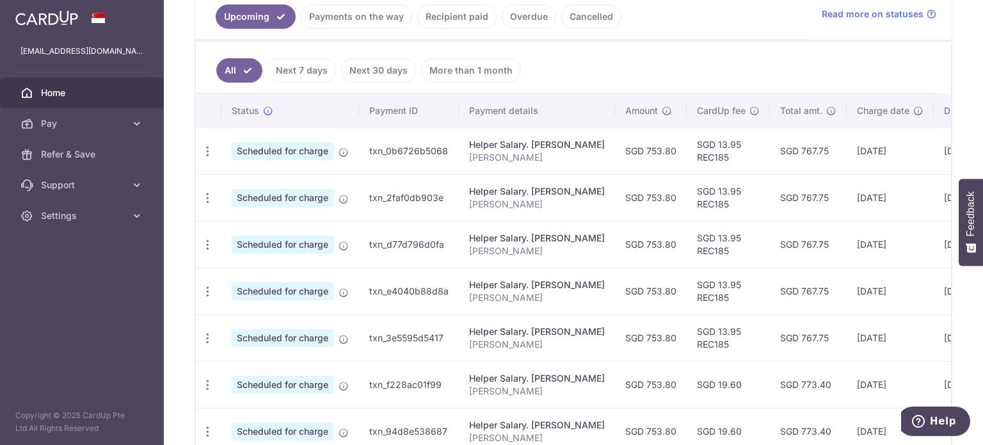
scroll to position [291, 0]
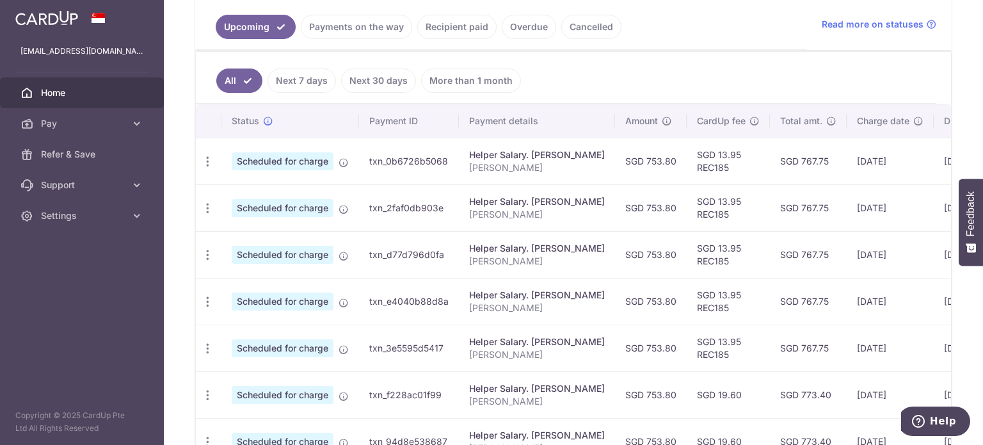
click at [687, 302] on td "SGD 753.80" at bounding box center [651, 301] width 72 height 47
click at [687, 175] on td "SGD 753.80" at bounding box center [651, 161] width 72 height 47
drag, startPoint x: 652, startPoint y: 159, endPoint x: 702, endPoint y: 161, distance: 50.0
click at [702, 161] on tr "Update payment Cancel payment Upload doc Scheduled for charge txn_0b6726b5068 H…" at bounding box center [650, 161] width 908 height 47
click at [882, 158] on td "[DATE]" at bounding box center [890, 161] width 87 height 47
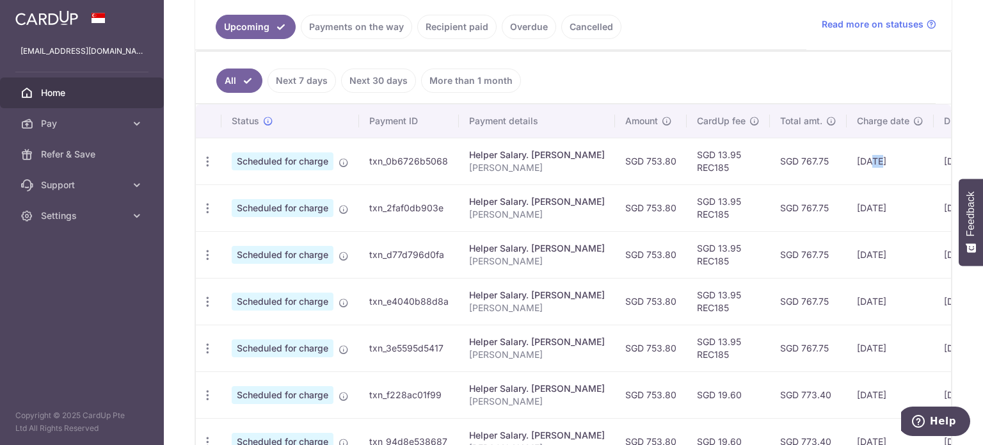
click at [882, 158] on td "[DATE]" at bounding box center [890, 161] width 87 height 47
click at [673, 157] on td "SGD 753.80" at bounding box center [651, 161] width 72 height 47
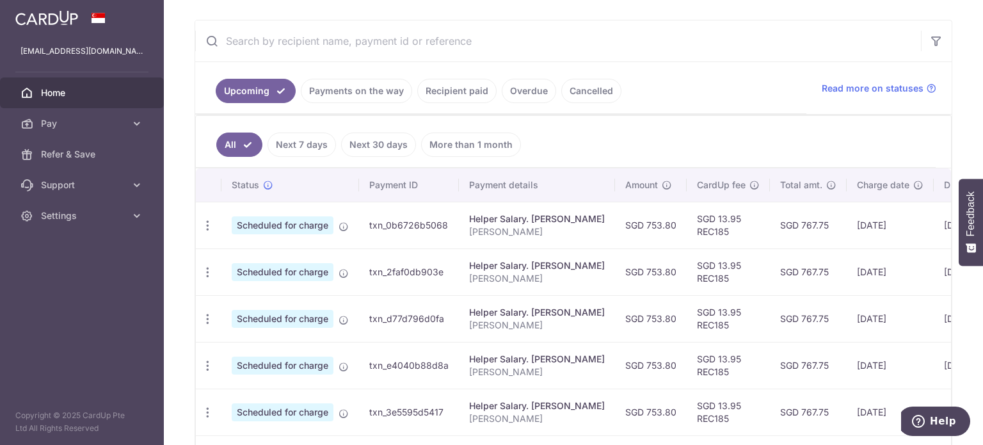
click at [477, 102] on link "Recipient paid" at bounding box center [456, 91] width 79 height 24
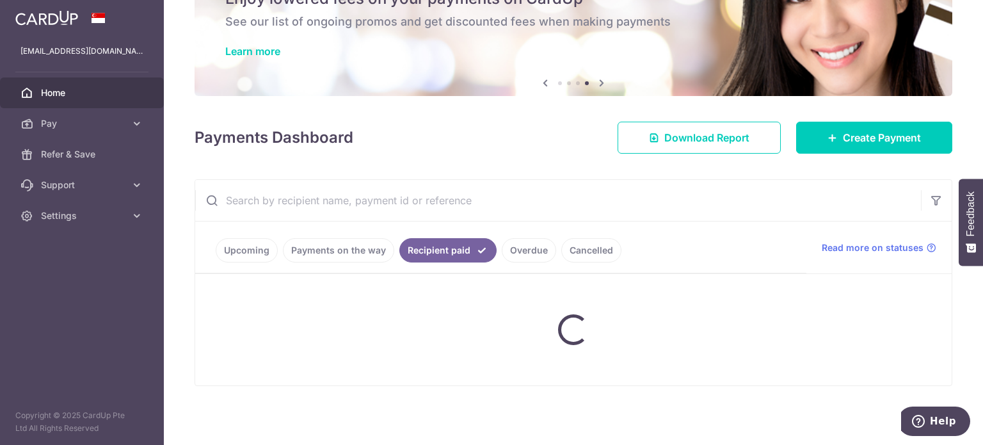
click at [468, 93] on img at bounding box center [574, 24] width 758 height 143
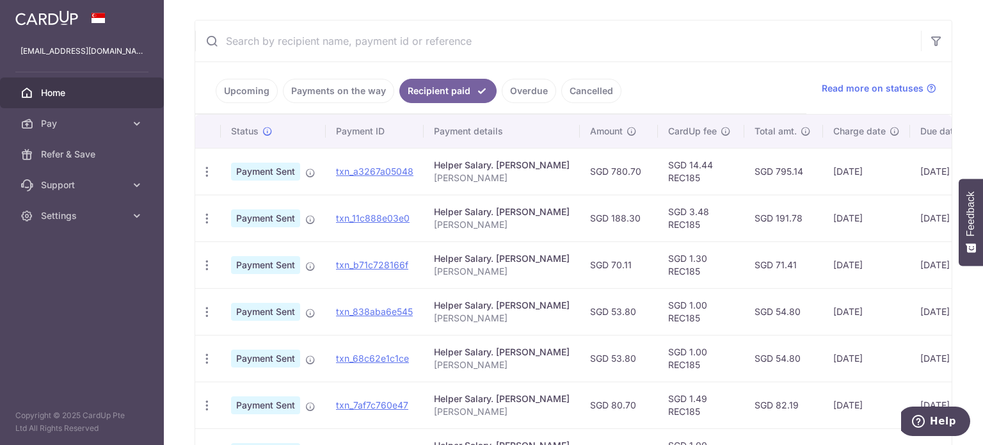
drag, startPoint x: 613, startPoint y: 171, endPoint x: 653, endPoint y: 169, distance: 40.4
click at [653, 169] on td "SGD 780.70" at bounding box center [619, 171] width 78 height 47
click at [621, 182] on td "SGD 780.70" at bounding box center [619, 171] width 78 height 47
drag, startPoint x: 616, startPoint y: 173, endPoint x: 651, endPoint y: 171, distance: 35.9
click at [651, 171] on td "SGD 780.70" at bounding box center [619, 171] width 78 height 47
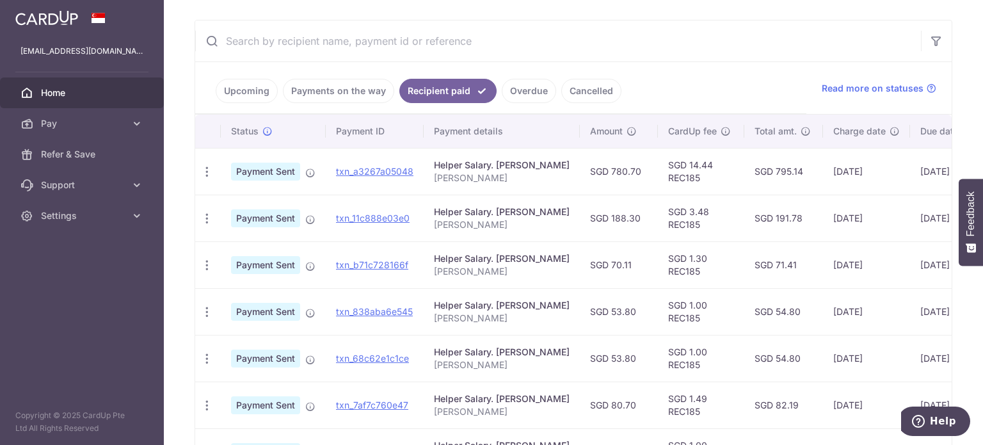
click at [312, 86] on link "Payments on the way" at bounding box center [338, 91] width 111 height 24
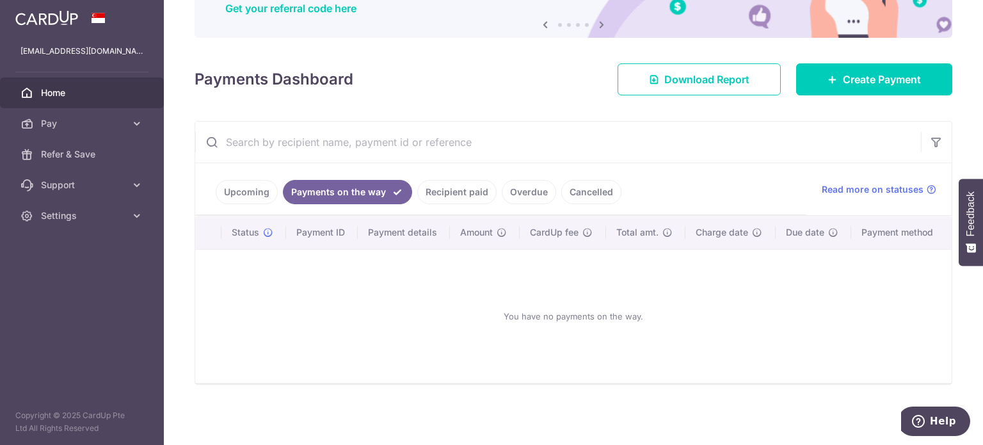
scroll to position [124, 0]
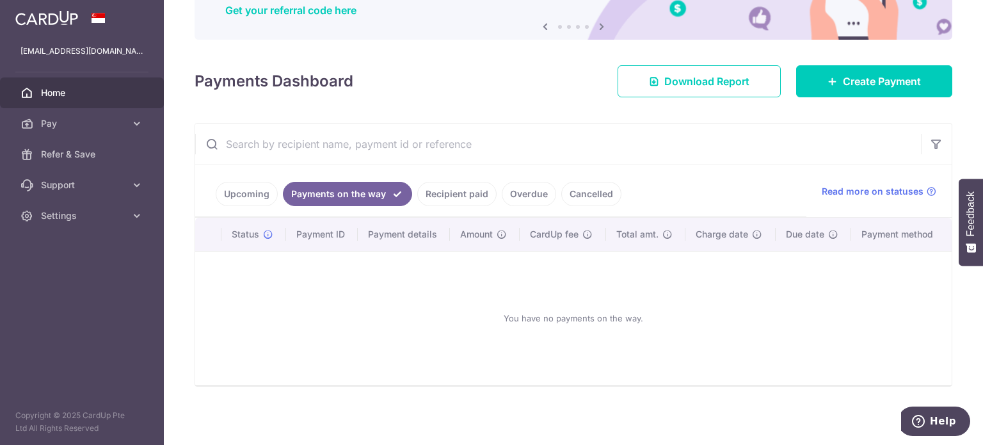
click at [442, 196] on link "Recipient paid" at bounding box center [456, 194] width 79 height 24
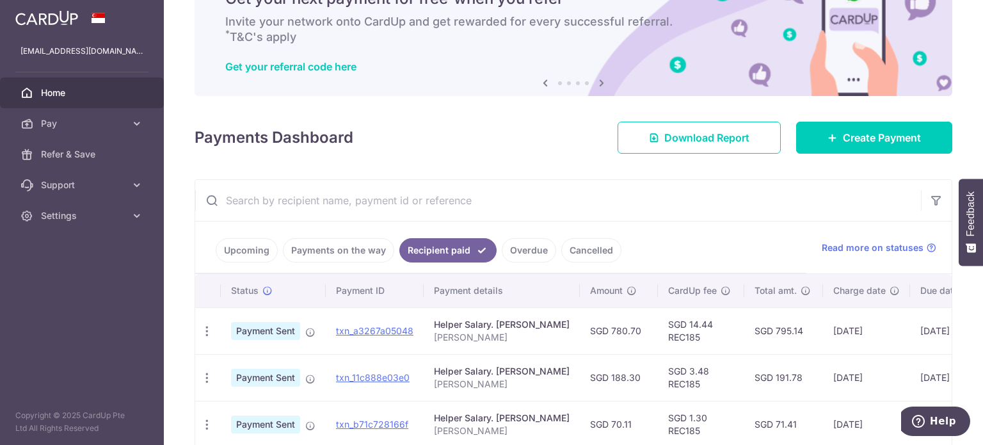
scroll to position [227, 0]
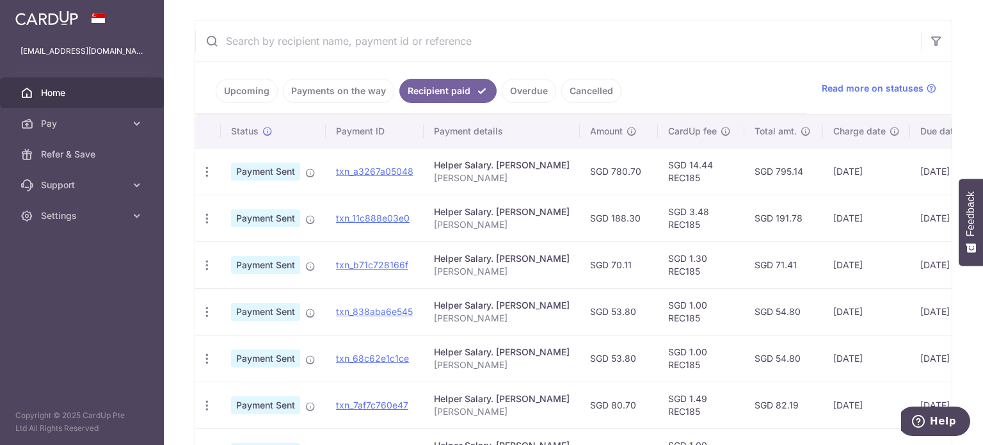
drag, startPoint x: 617, startPoint y: 173, endPoint x: 659, endPoint y: 173, distance: 41.6
click at [658, 173] on td "SGD 780.70" at bounding box center [619, 171] width 78 height 47
click at [623, 186] on td "SGD 780.70" at bounding box center [619, 171] width 78 height 47
drag, startPoint x: 609, startPoint y: 168, endPoint x: 644, endPoint y: 165, distance: 35.3
click at [644, 165] on td "SGD 780.70" at bounding box center [619, 171] width 78 height 47
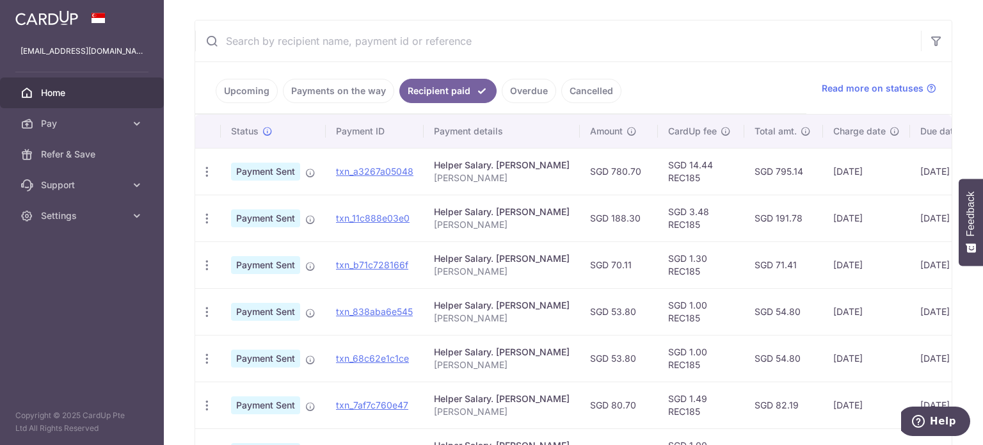
click at [267, 95] on link "Upcoming" at bounding box center [247, 91] width 62 height 24
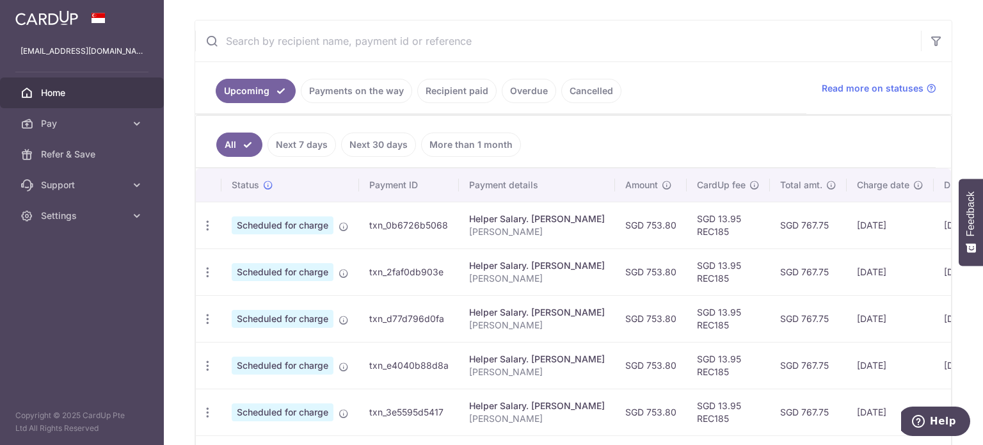
drag, startPoint x: 653, startPoint y: 223, endPoint x: 689, endPoint y: 223, distance: 35.8
click at [687, 223] on td "SGD 753.80" at bounding box center [651, 225] width 72 height 47
click at [439, 92] on link "Recipient paid" at bounding box center [456, 91] width 79 height 24
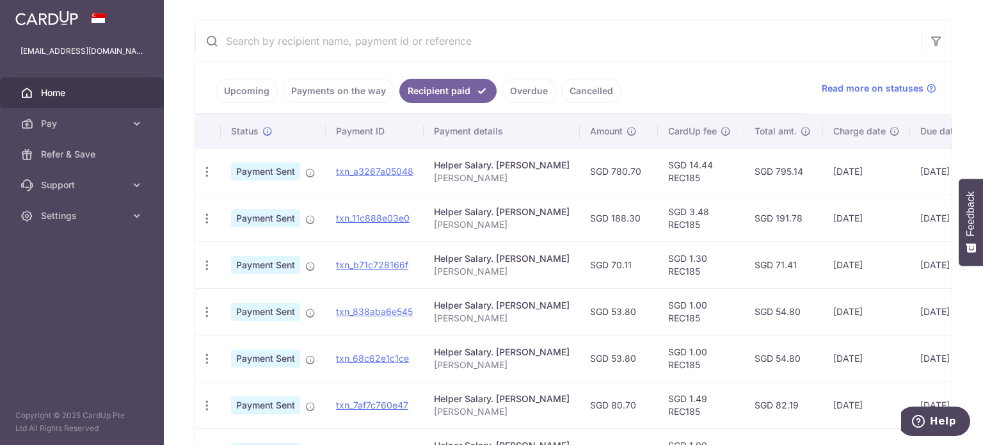
click at [249, 96] on link "Upcoming" at bounding box center [247, 91] width 62 height 24
